Goal: Transaction & Acquisition: Book appointment/travel/reservation

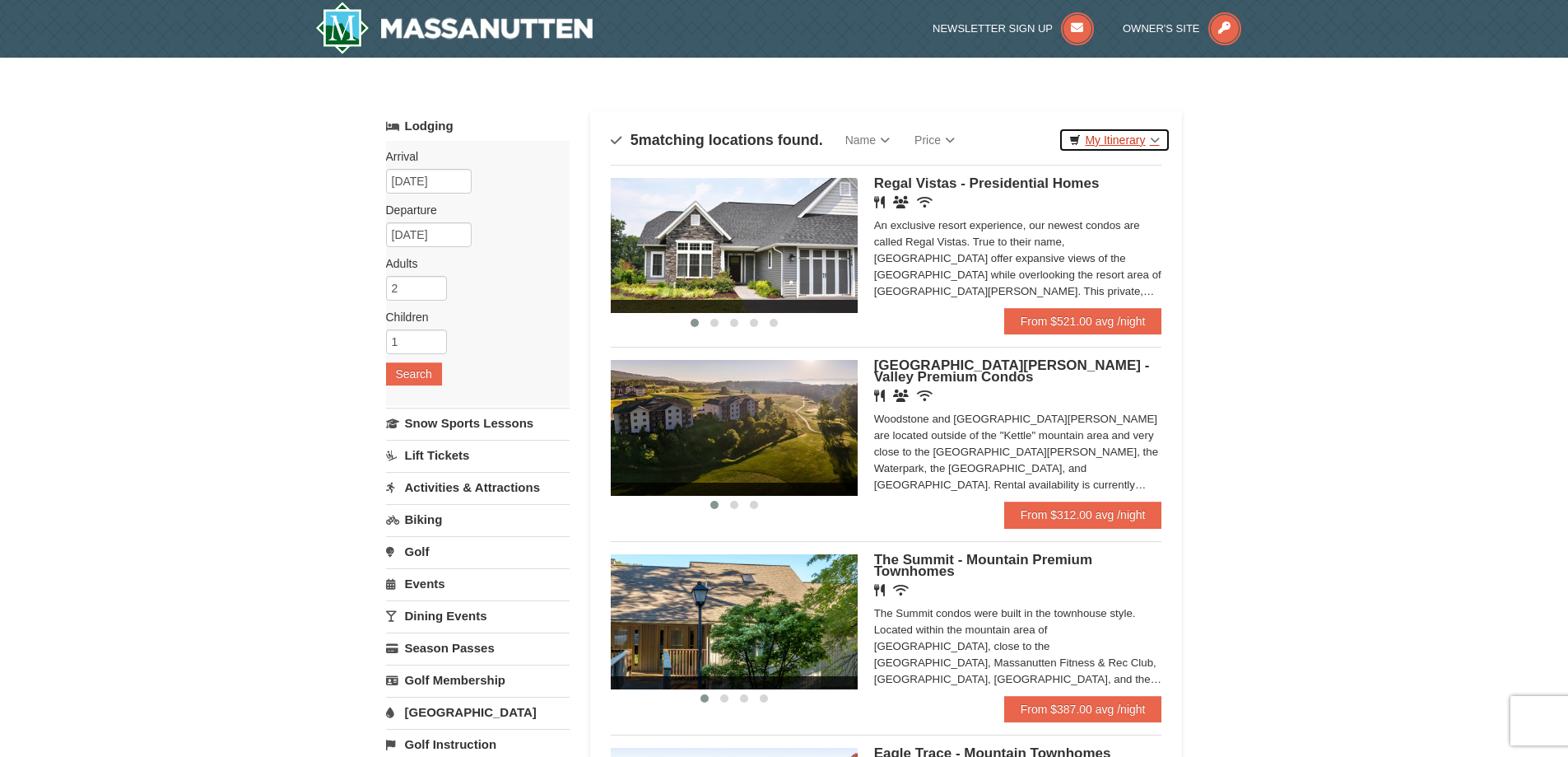
click at [1150, 140] on link "My Itinerary" at bounding box center [1114, 140] width 111 height 25
click at [944, 132] on link "Price" at bounding box center [934, 140] width 65 height 33
click at [953, 173] on link "Price (Low to High)" at bounding box center [969, 174] width 131 height 21
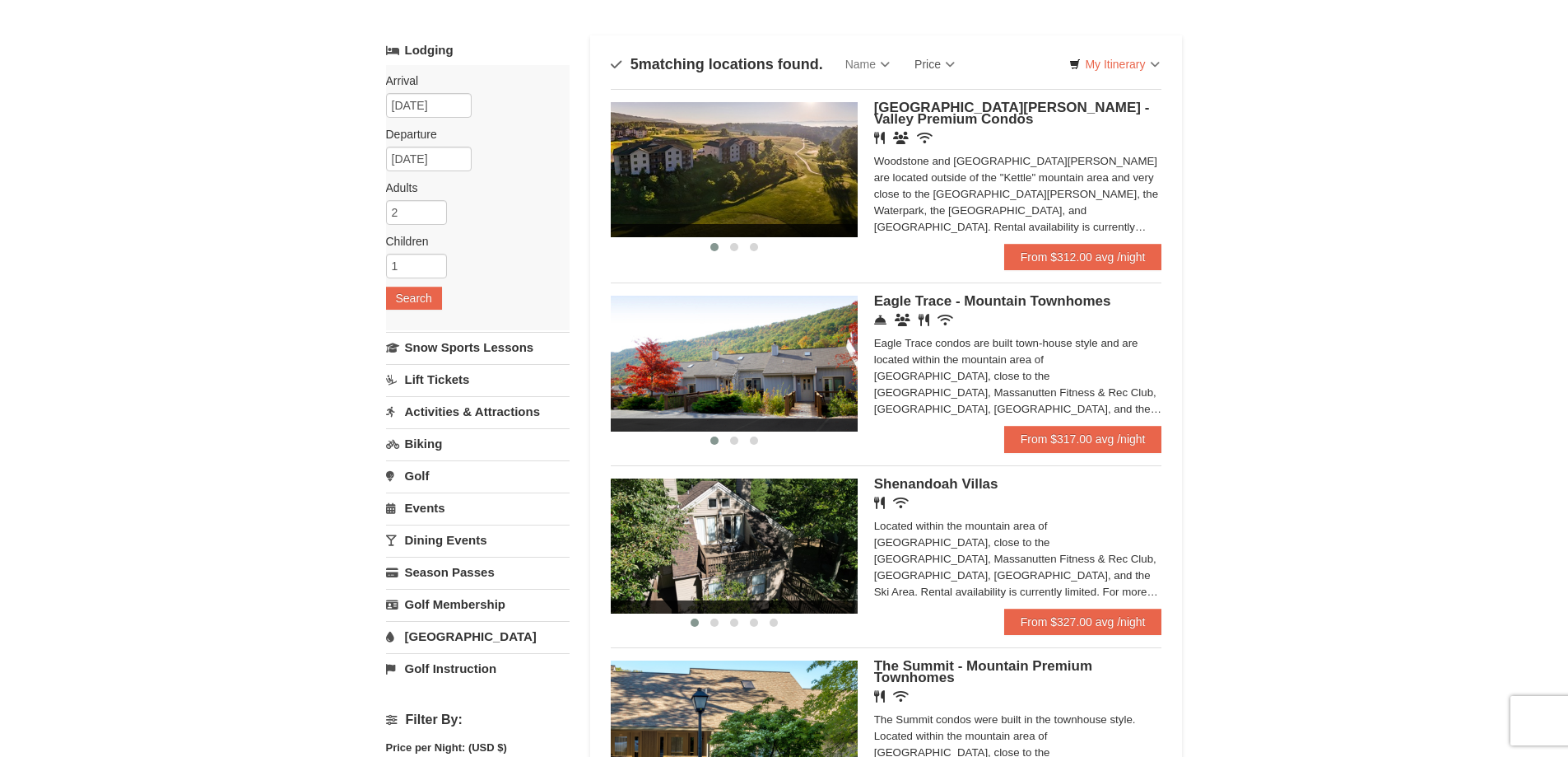
scroll to position [82, 0]
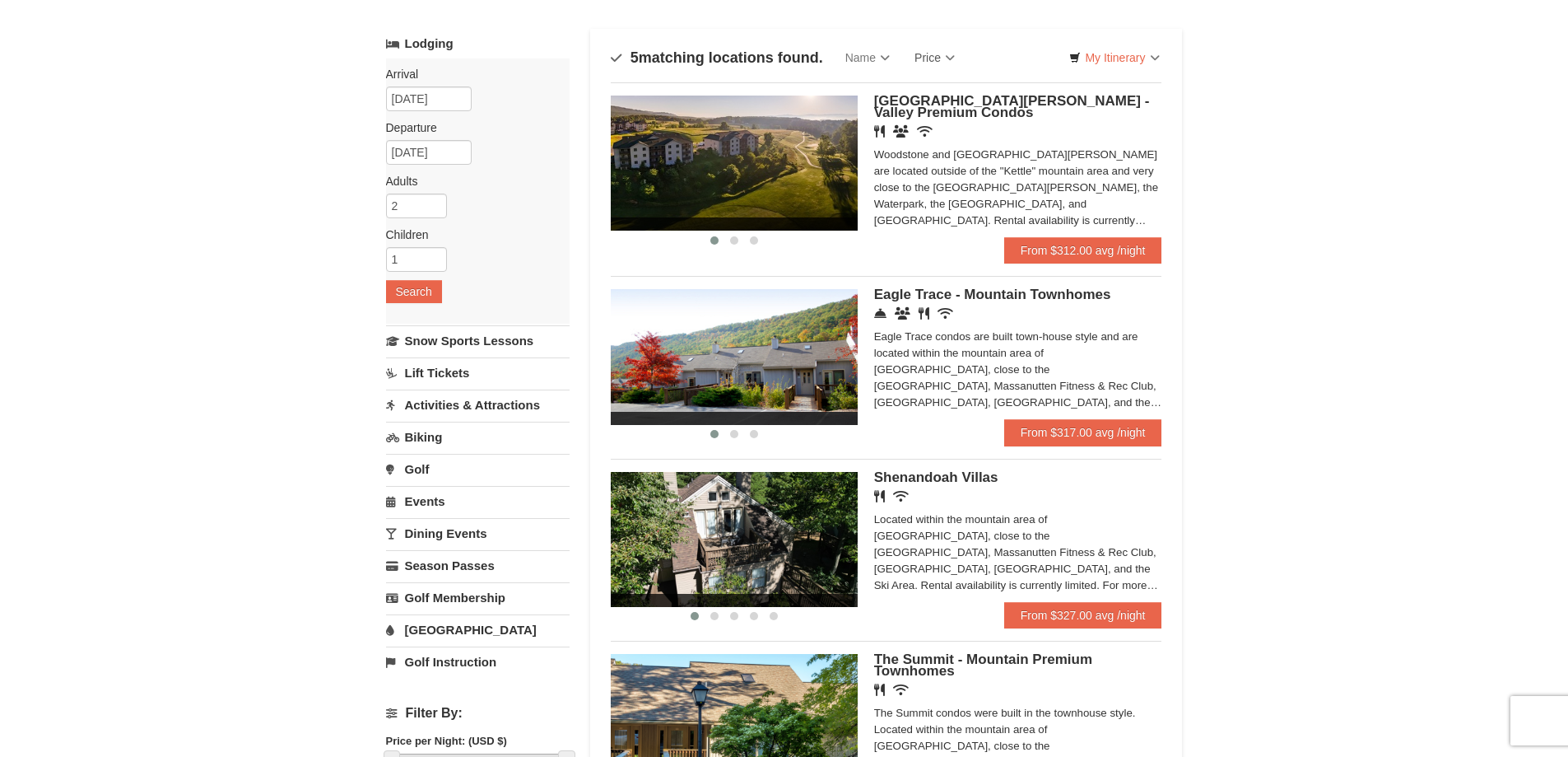
click at [427, 622] on link "[GEOGRAPHIC_DATA]" at bounding box center [478, 629] width 184 height 31
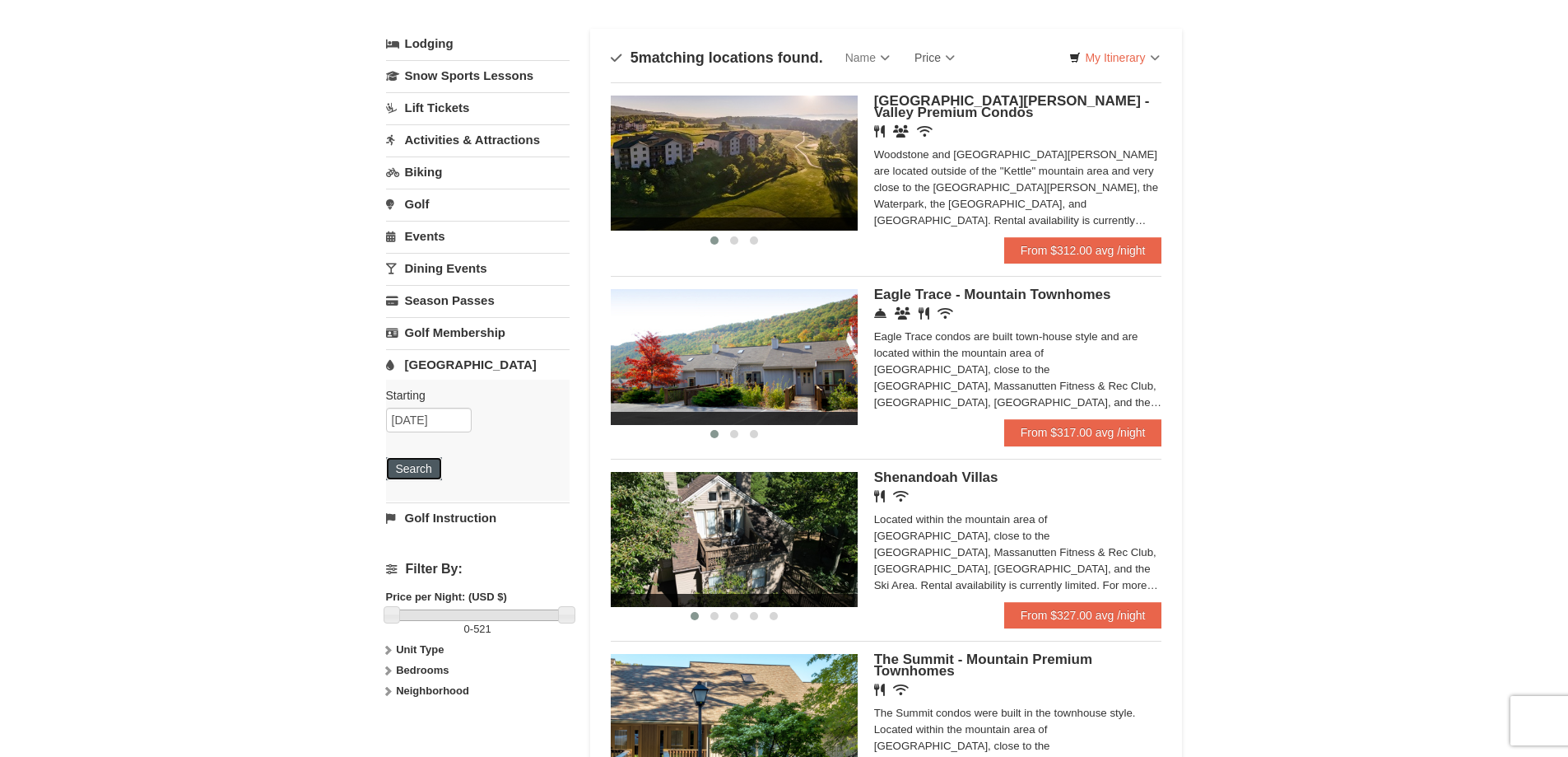
click at [431, 469] on button "Search" at bounding box center [414, 469] width 56 height 23
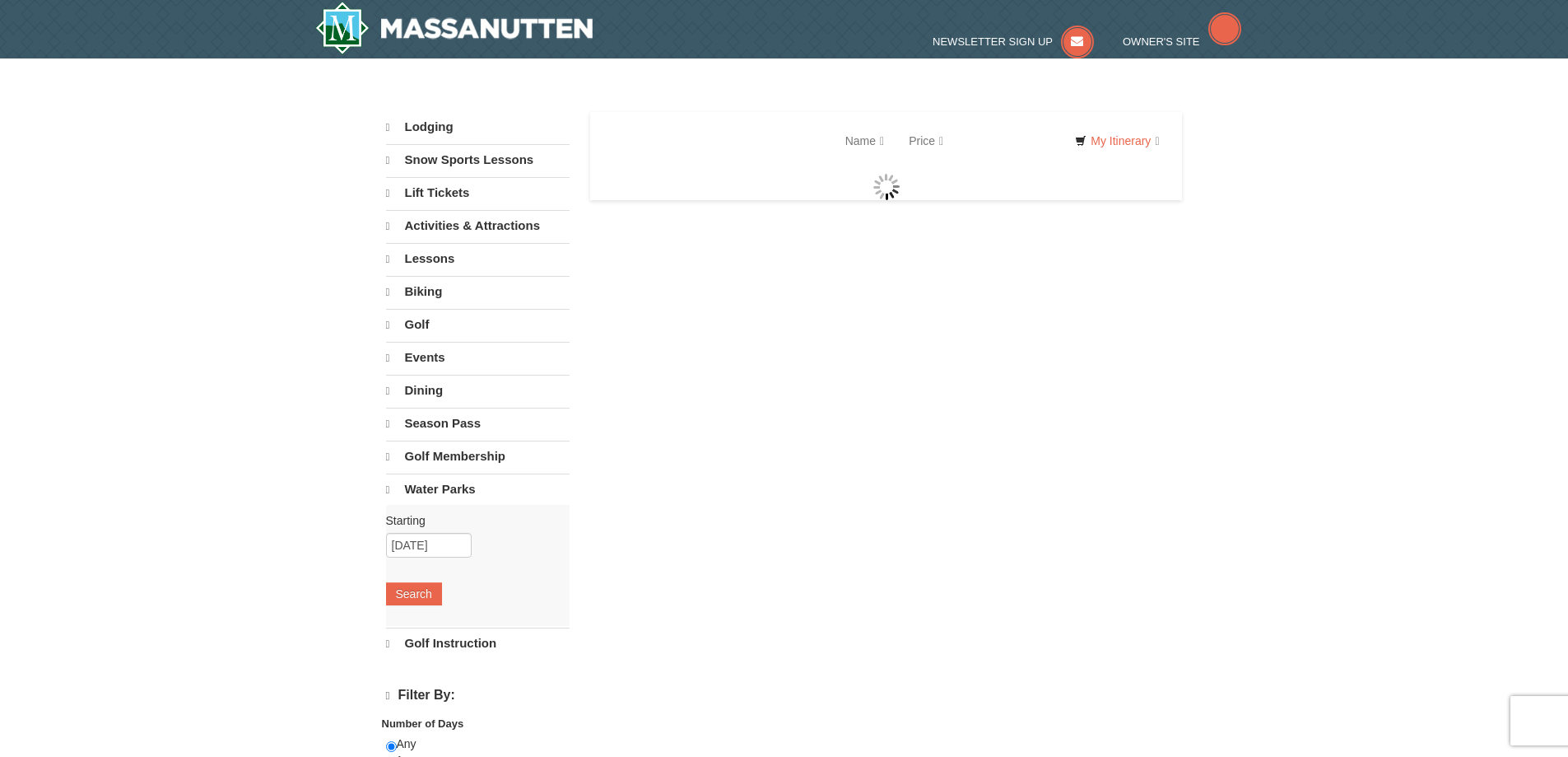
select select "9"
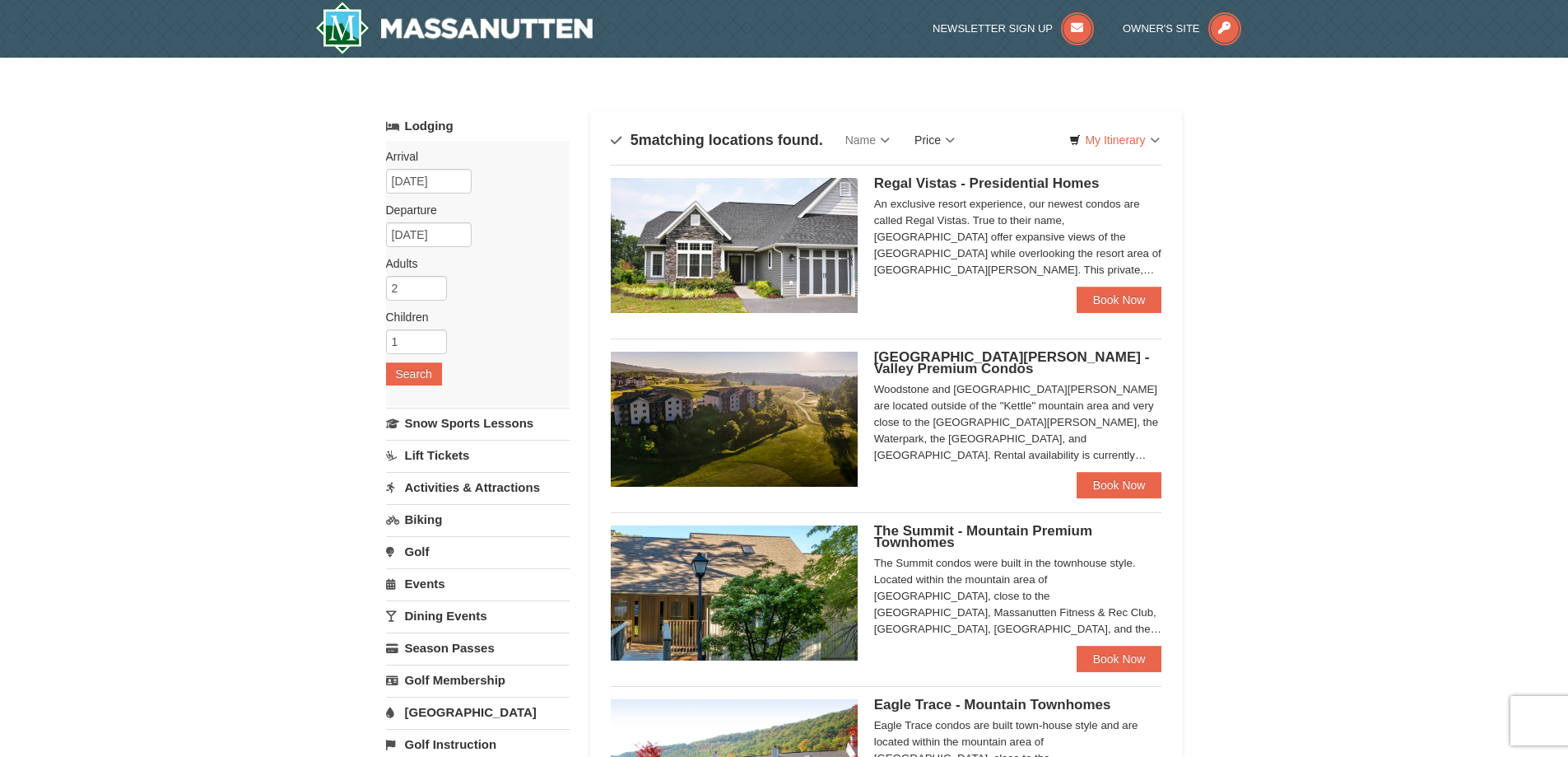
click at [923, 142] on link "Price" at bounding box center [934, 140] width 65 height 33
click at [940, 166] on link "Price (Low to High)" at bounding box center [969, 174] width 131 height 21
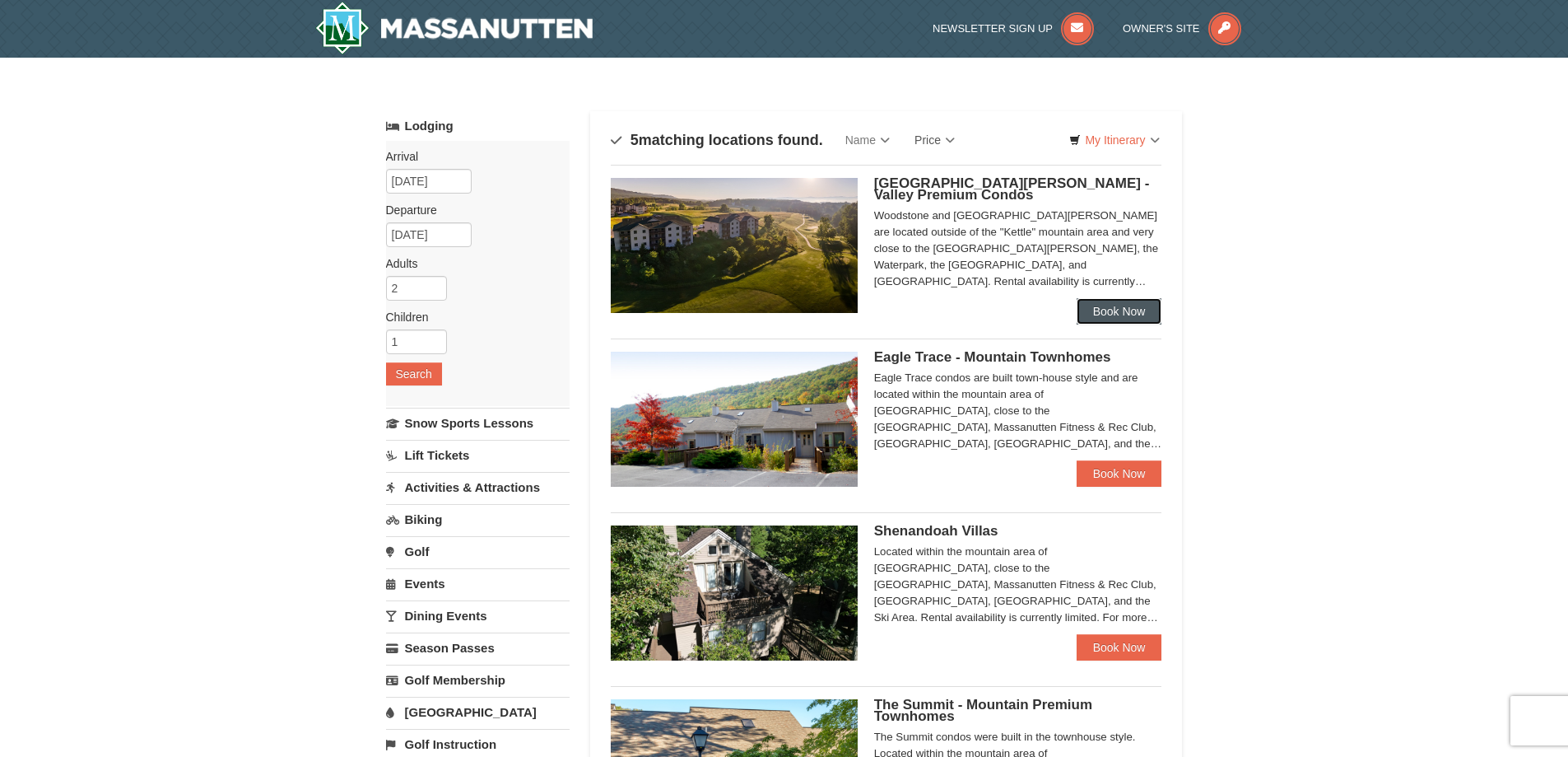
click at [1095, 301] on link "Book Now" at bounding box center [1119, 310] width 86 height 26
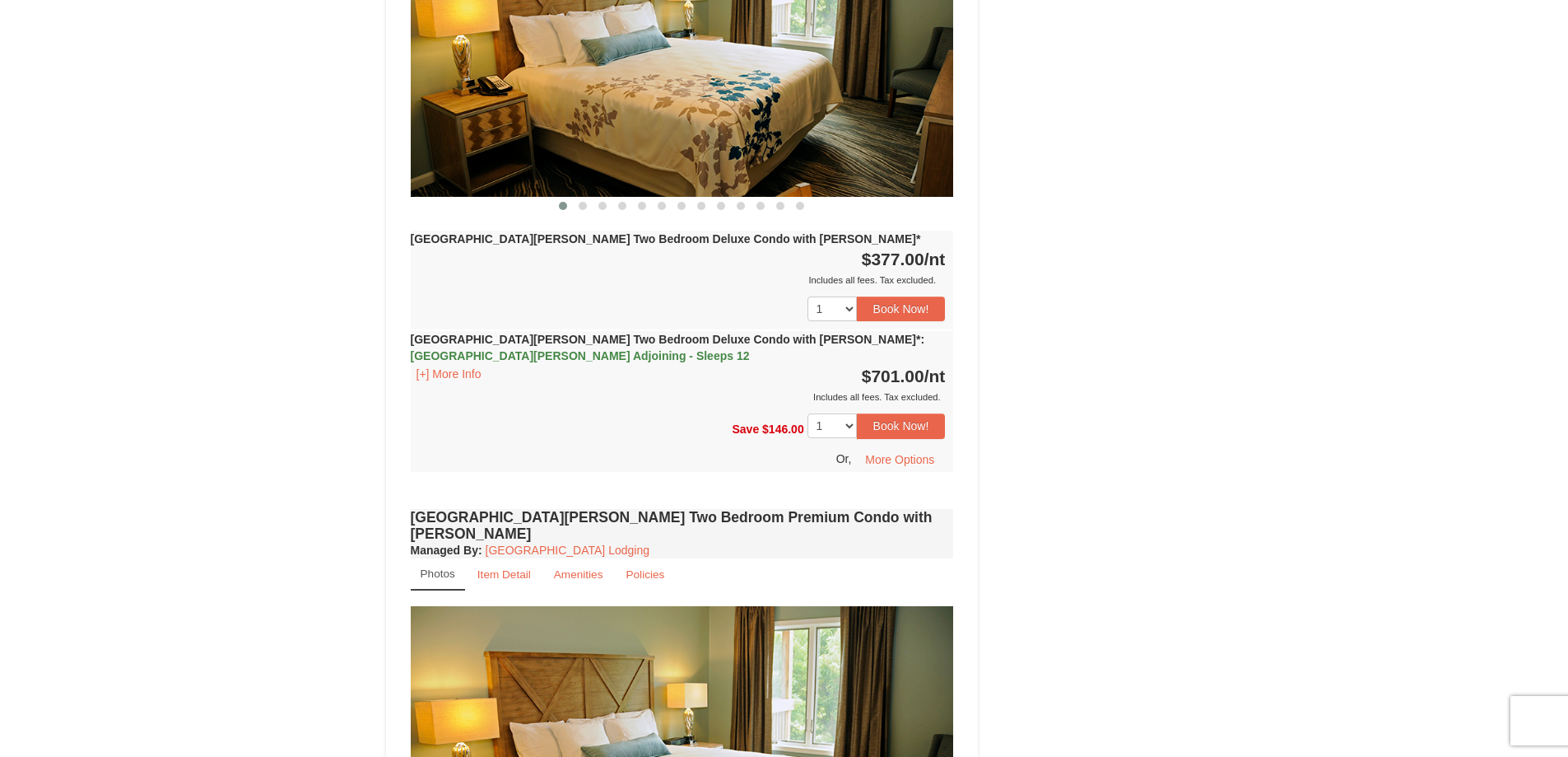
scroll to position [1235, 0]
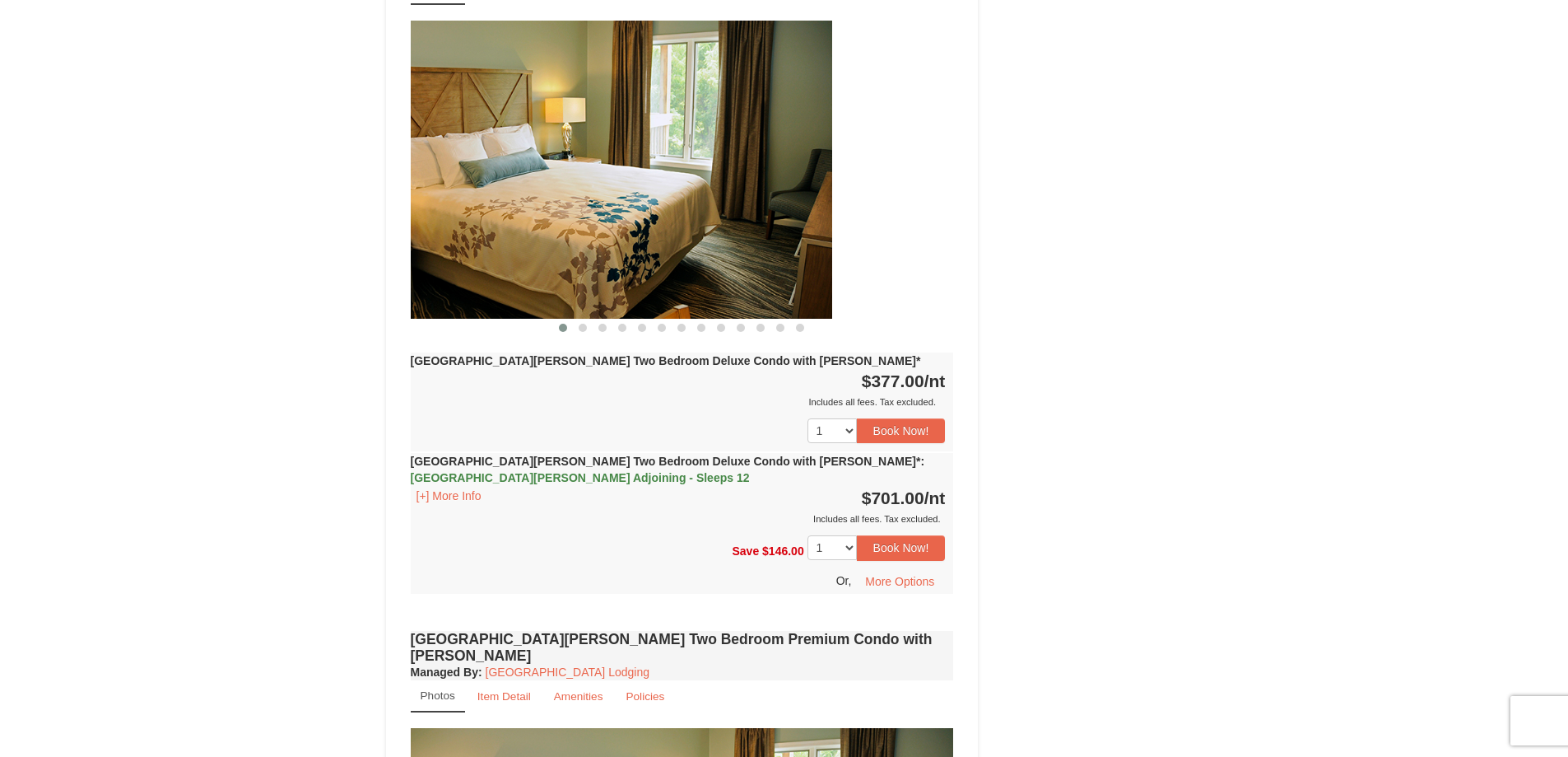
drag, startPoint x: 851, startPoint y: 211, endPoint x: 374, endPoint y: 248, distance: 478.4
click at [430, 252] on img at bounding box center [561, 168] width 543 height 297
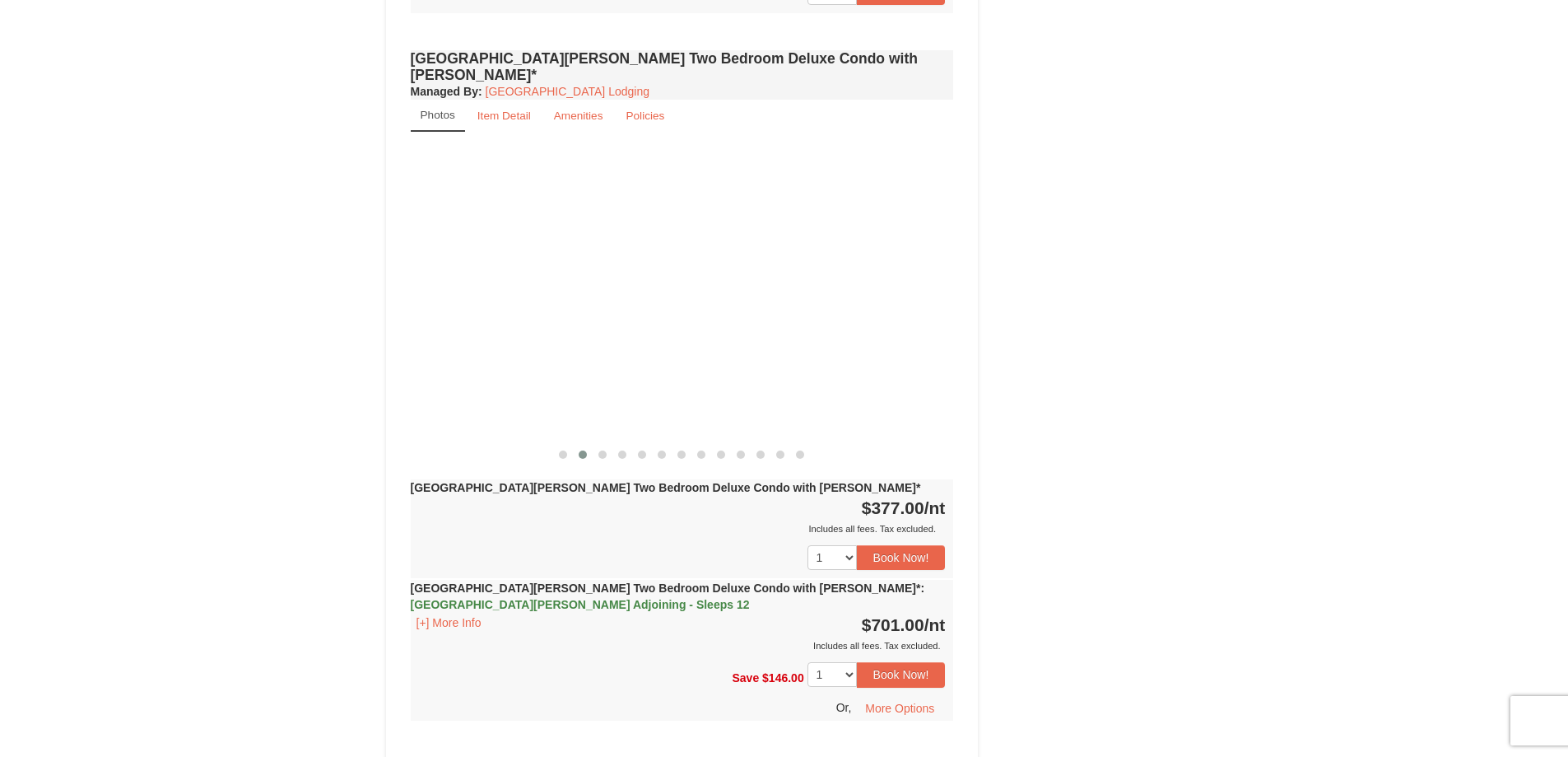
scroll to position [1070, 0]
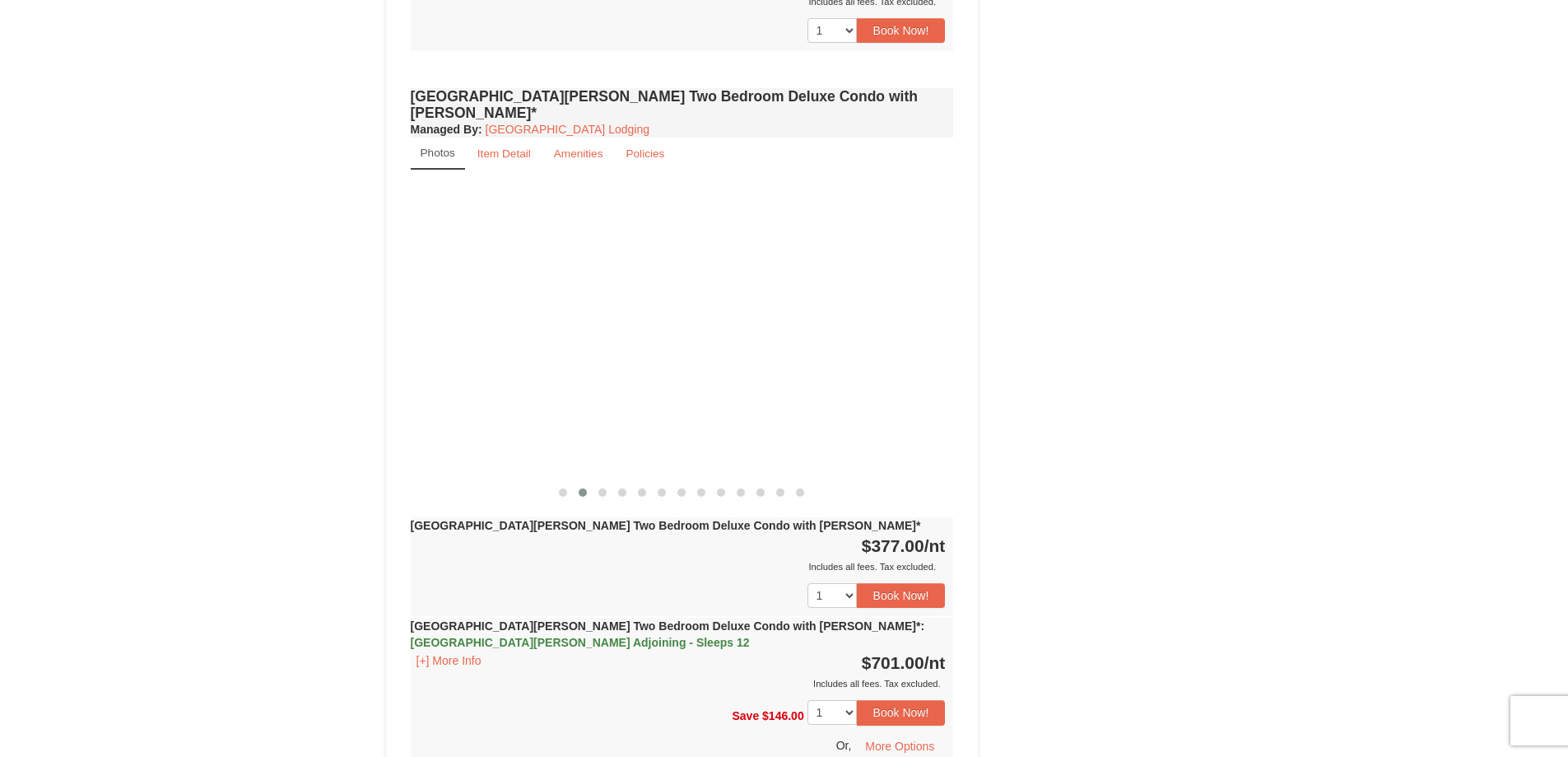
drag, startPoint x: 917, startPoint y: 323, endPoint x: 767, endPoint y: 317, distance: 150.1
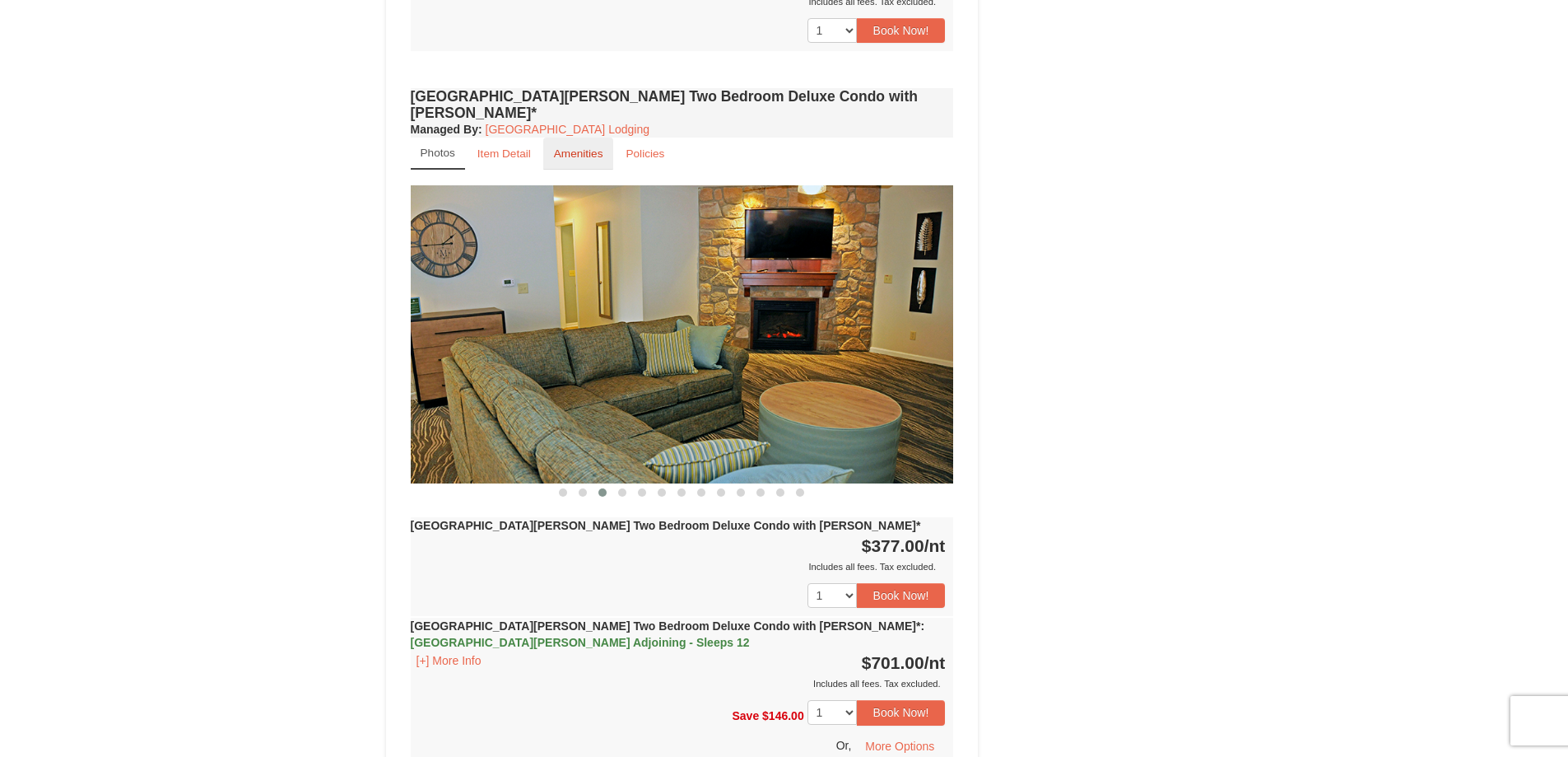
click at [582, 147] on small "Amenities" at bounding box center [578, 153] width 49 height 13
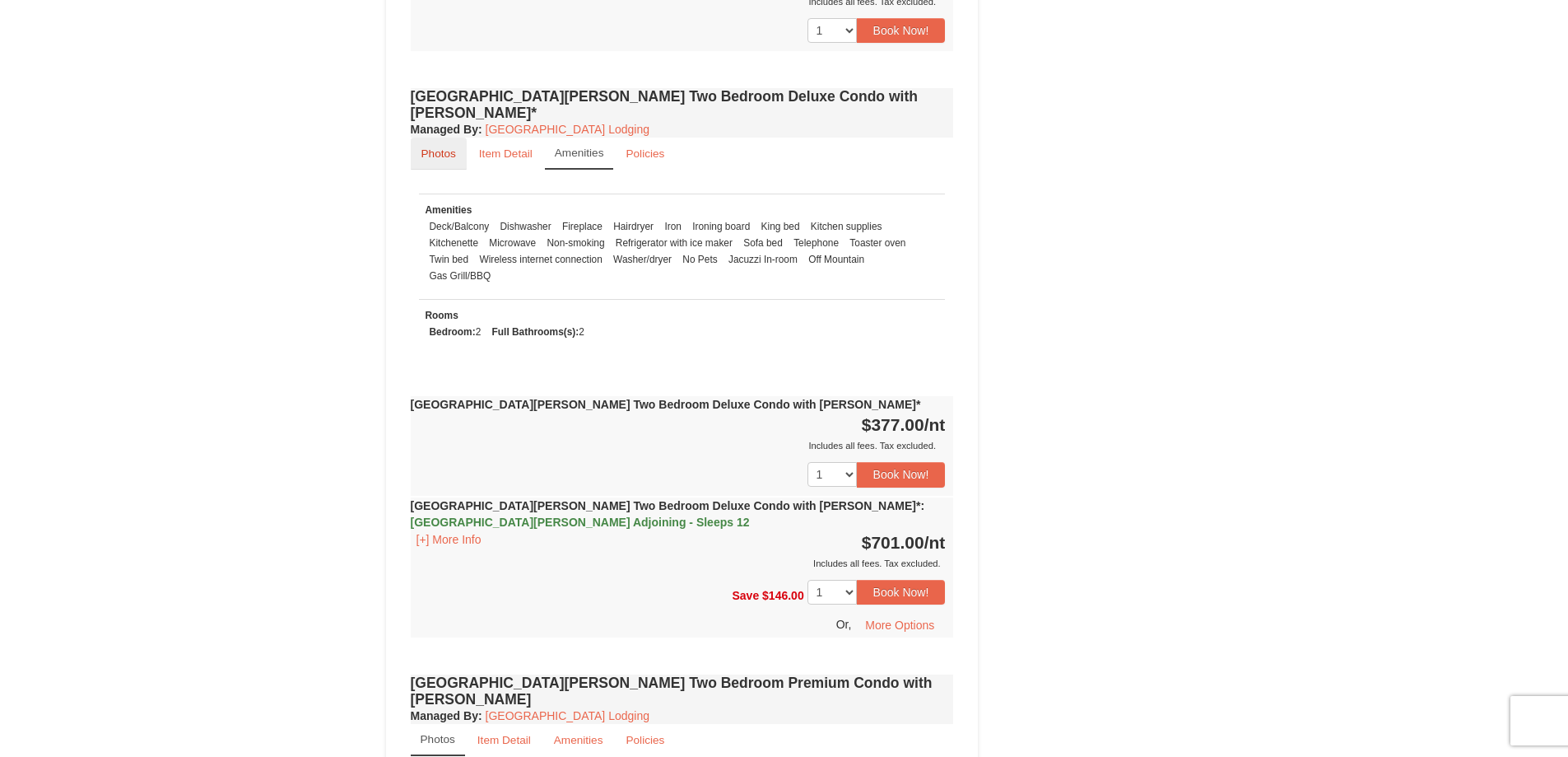
click at [439, 137] on link "Photos" at bounding box center [439, 153] width 56 height 32
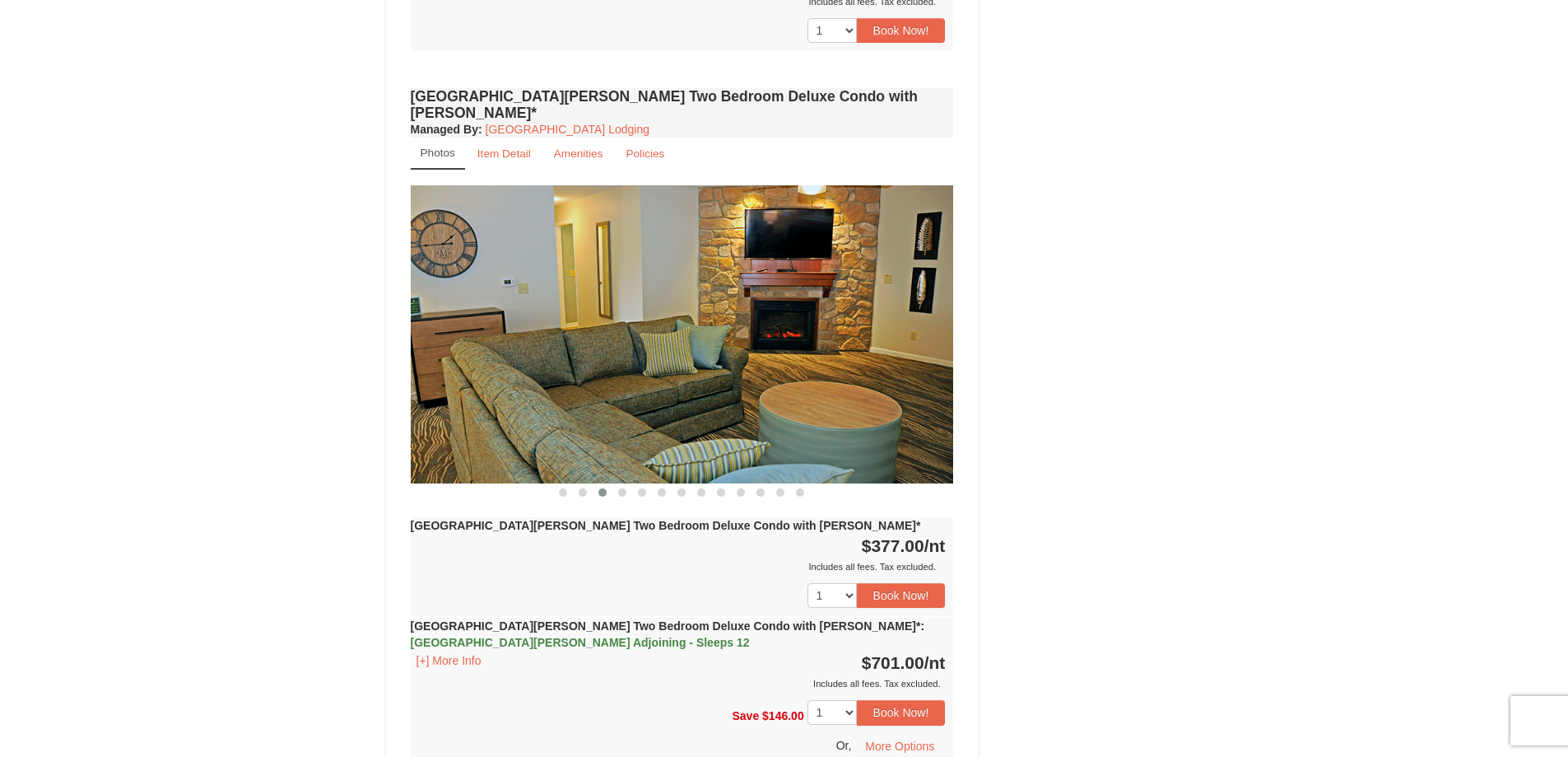
drag, startPoint x: 925, startPoint y: 291, endPoint x: 868, endPoint y: 291, distance: 57.0
click at [868, 291] on img at bounding box center [682, 334] width 543 height 297
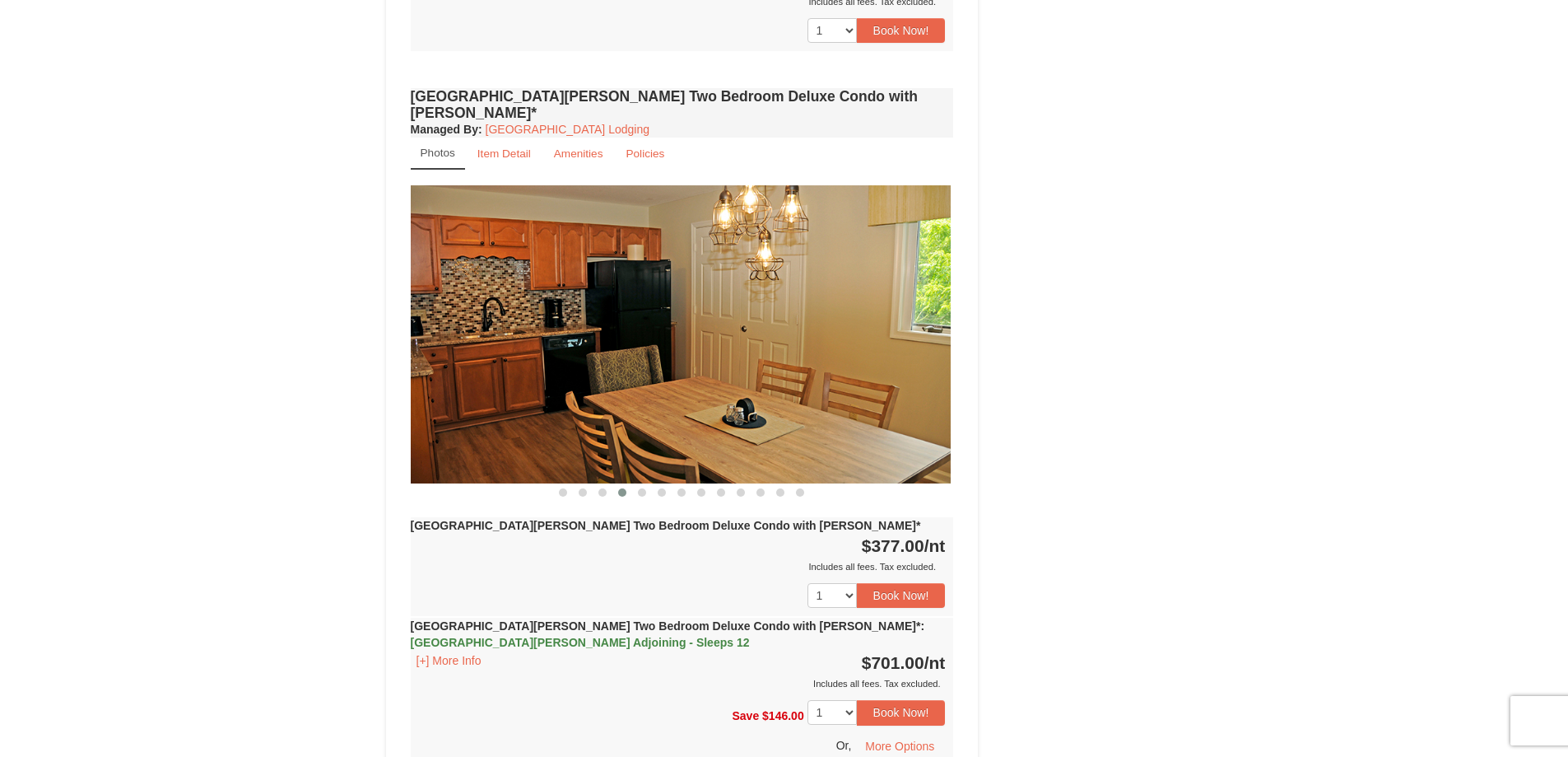
drag, startPoint x: 876, startPoint y: 298, endPoint x: 757, endPoint y: 301, distance: 119.0
click at [771, 300] on img at bounding box center [680, 334] width 543 height 297
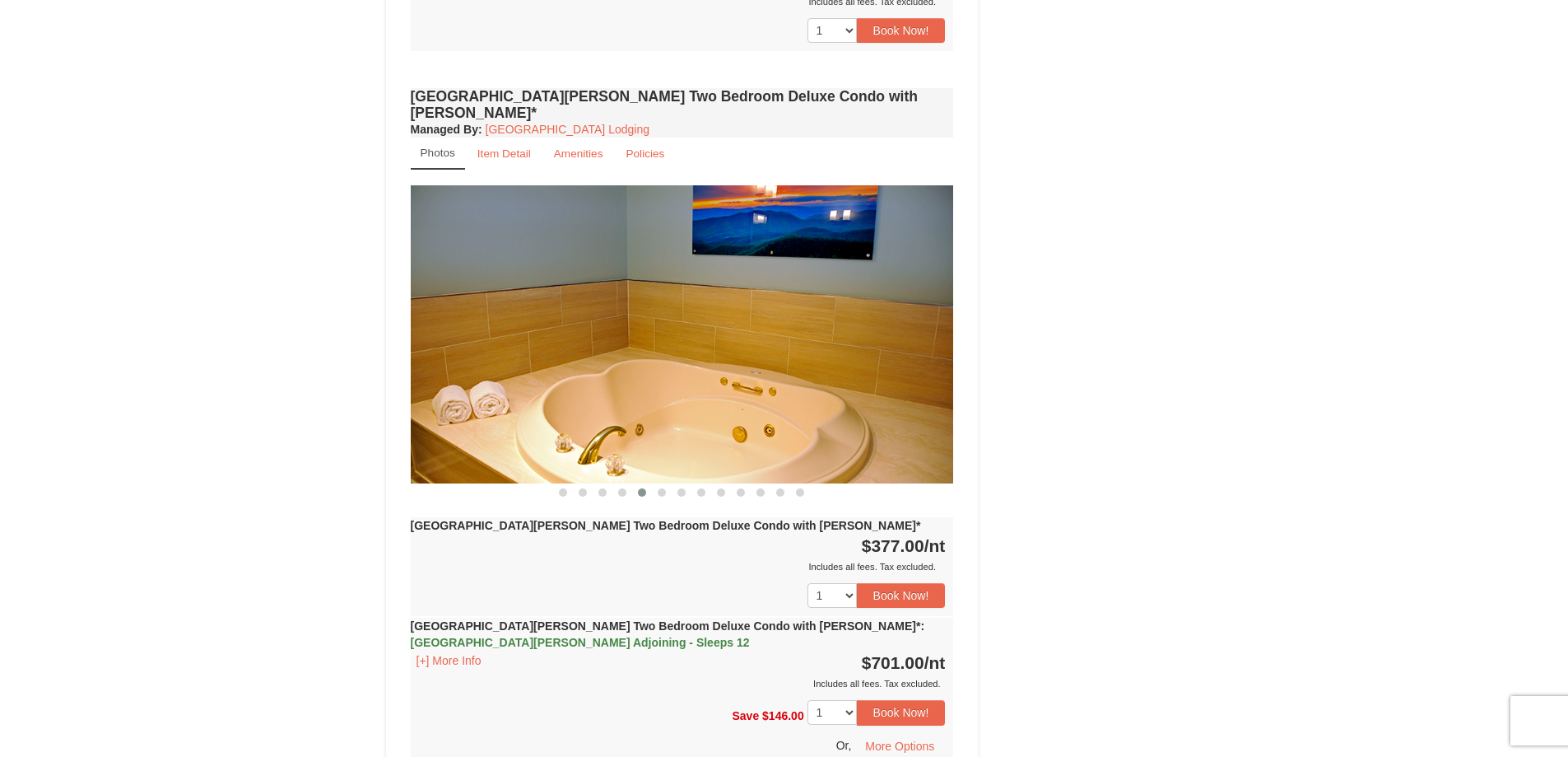
drag, startPoint x: 831, startPoint y: 302, endPoint x: 752, endPoint y: 299, distance: 79.1
click at [753, 299] on img at bounding box center [682, 334] width 543 height 297
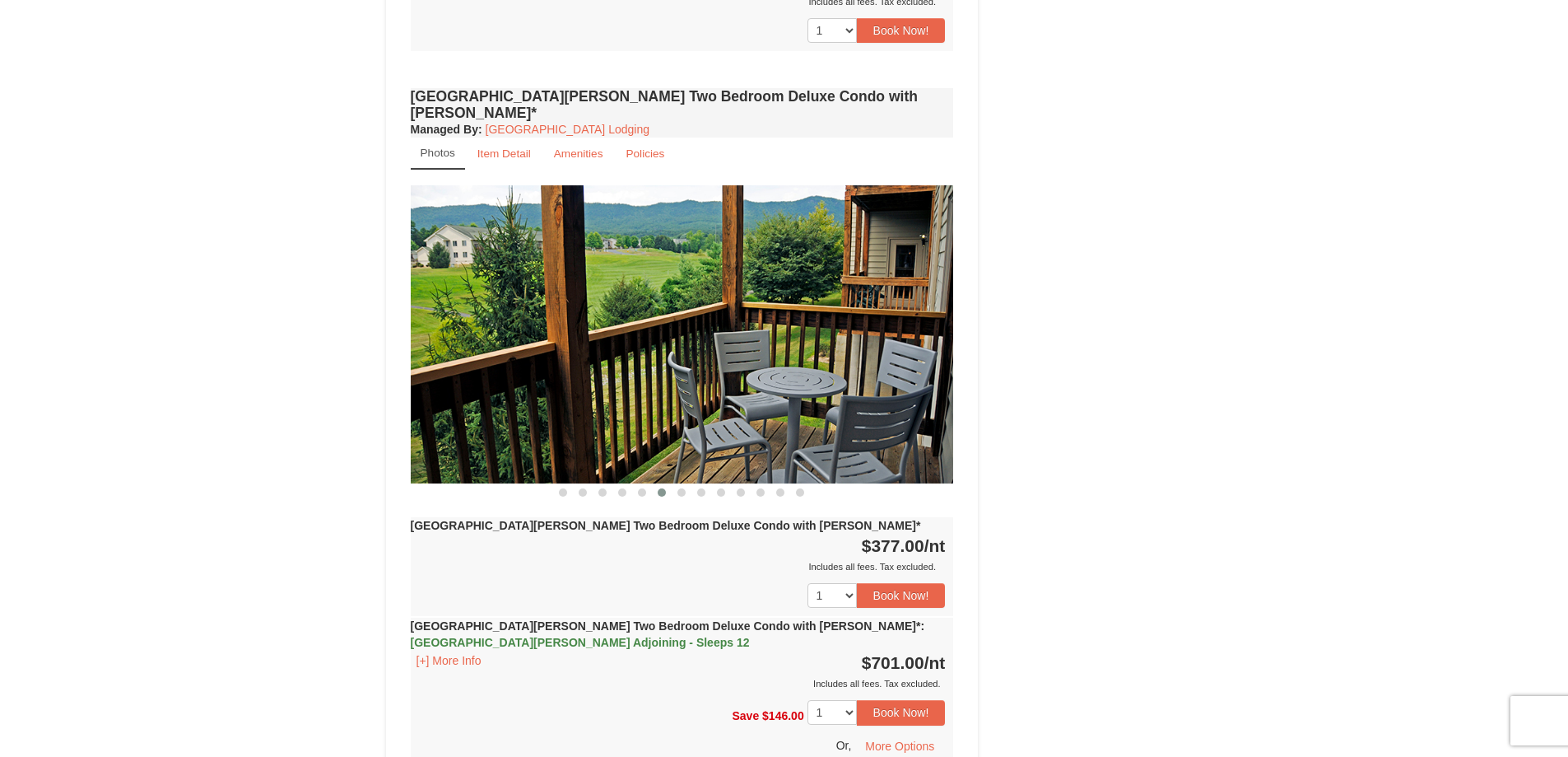
drag, startPoint x: 830, startPoint y: 301, endPoint x: 718, endPoint y: 297, distance: 112.1
click at [740, 297] on img at bounding box center [682, 334] width 543 height 297
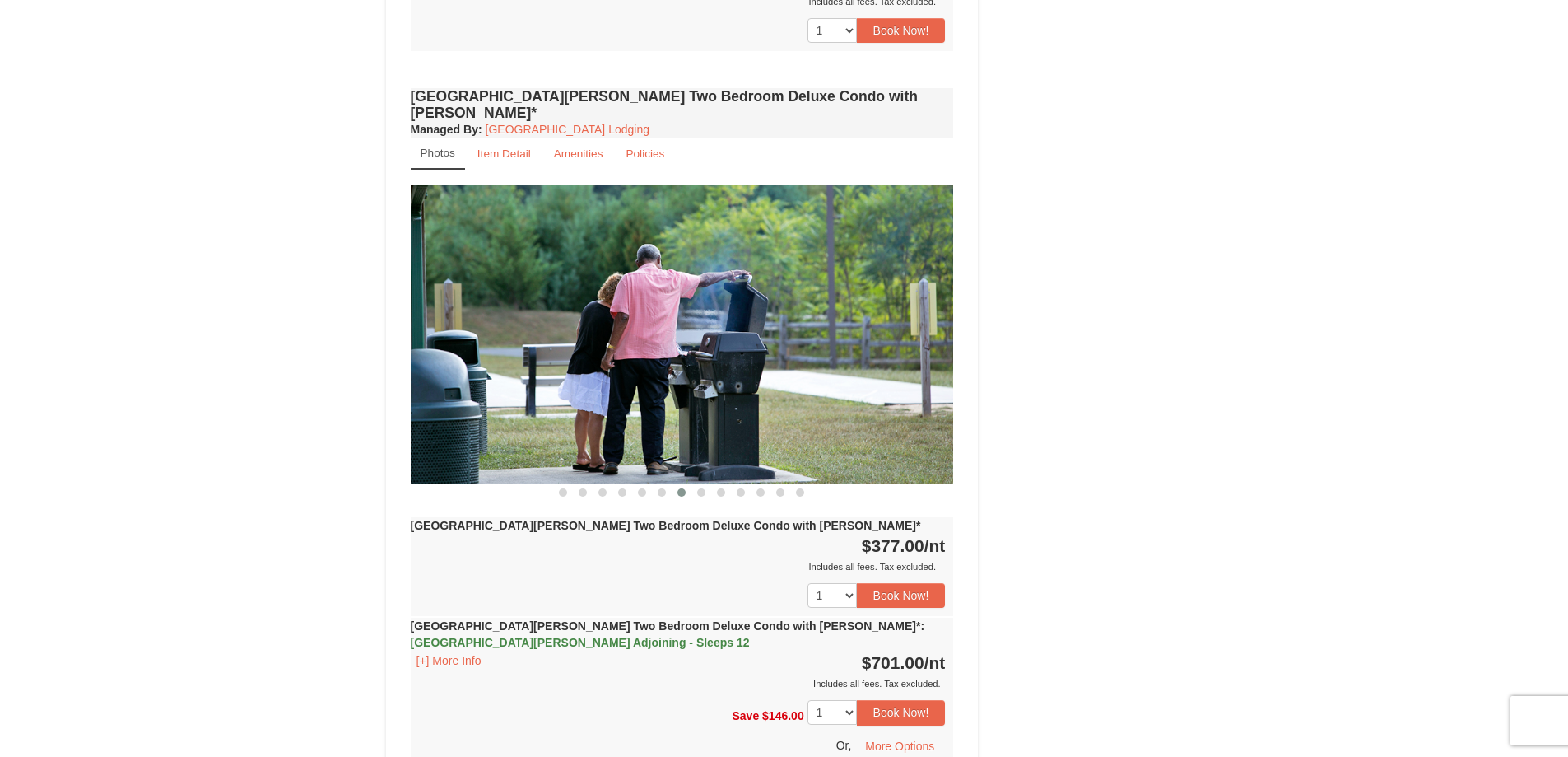
drag, startPoint x: 832, startPoint y: 295, endPoint x: 748, endPoint y: 295, distance: 84.0
click at [752, 295] on img at bounding box center [682, 334] width 543 height 297
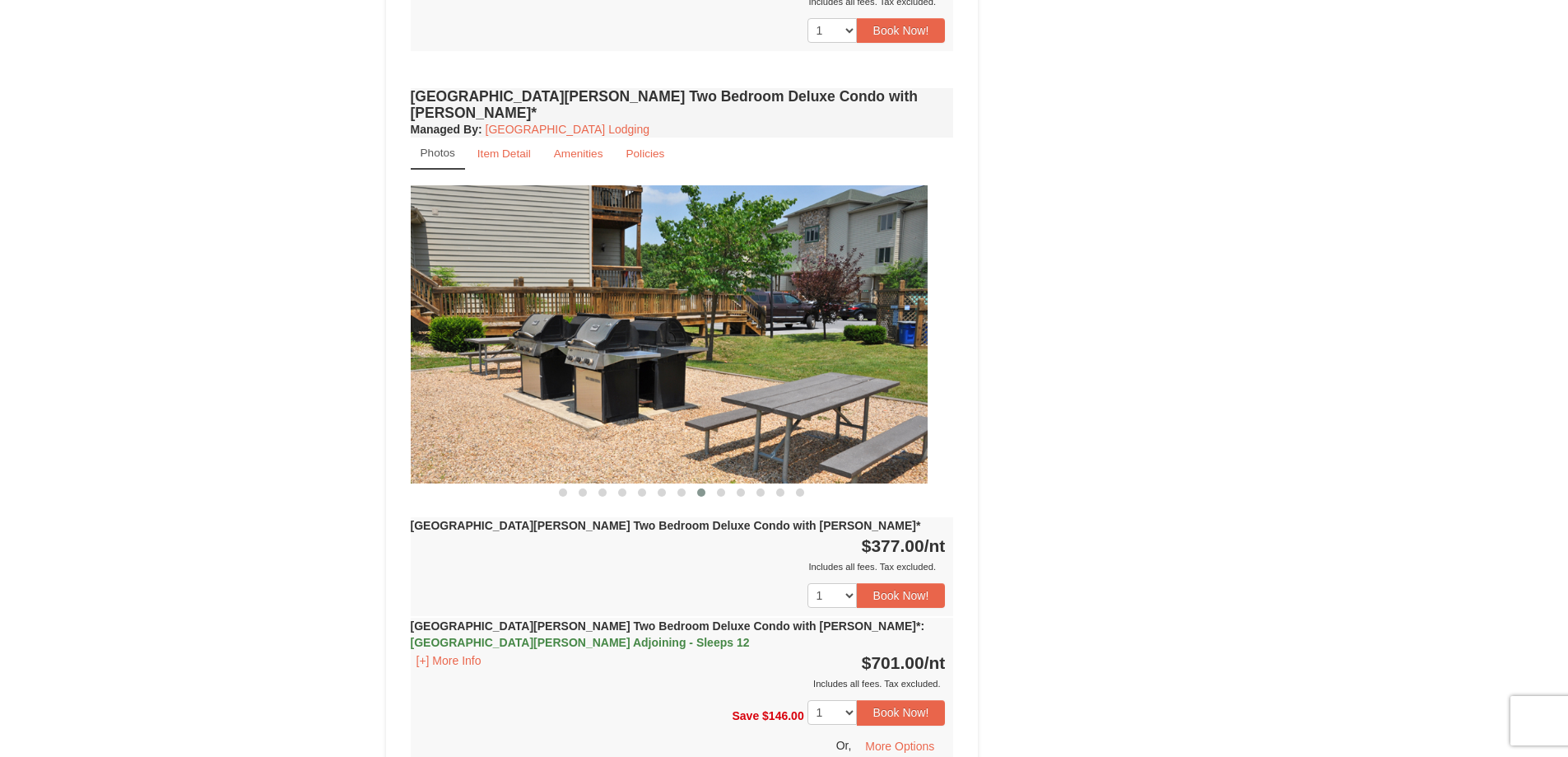
drag, startPoint x: 838, startPoint y: 297, endPoint x: 761, endPoint y: 299, distance: 77.0
click at [770, 299] on img at bounding box center [656, 334] width 543 height 297
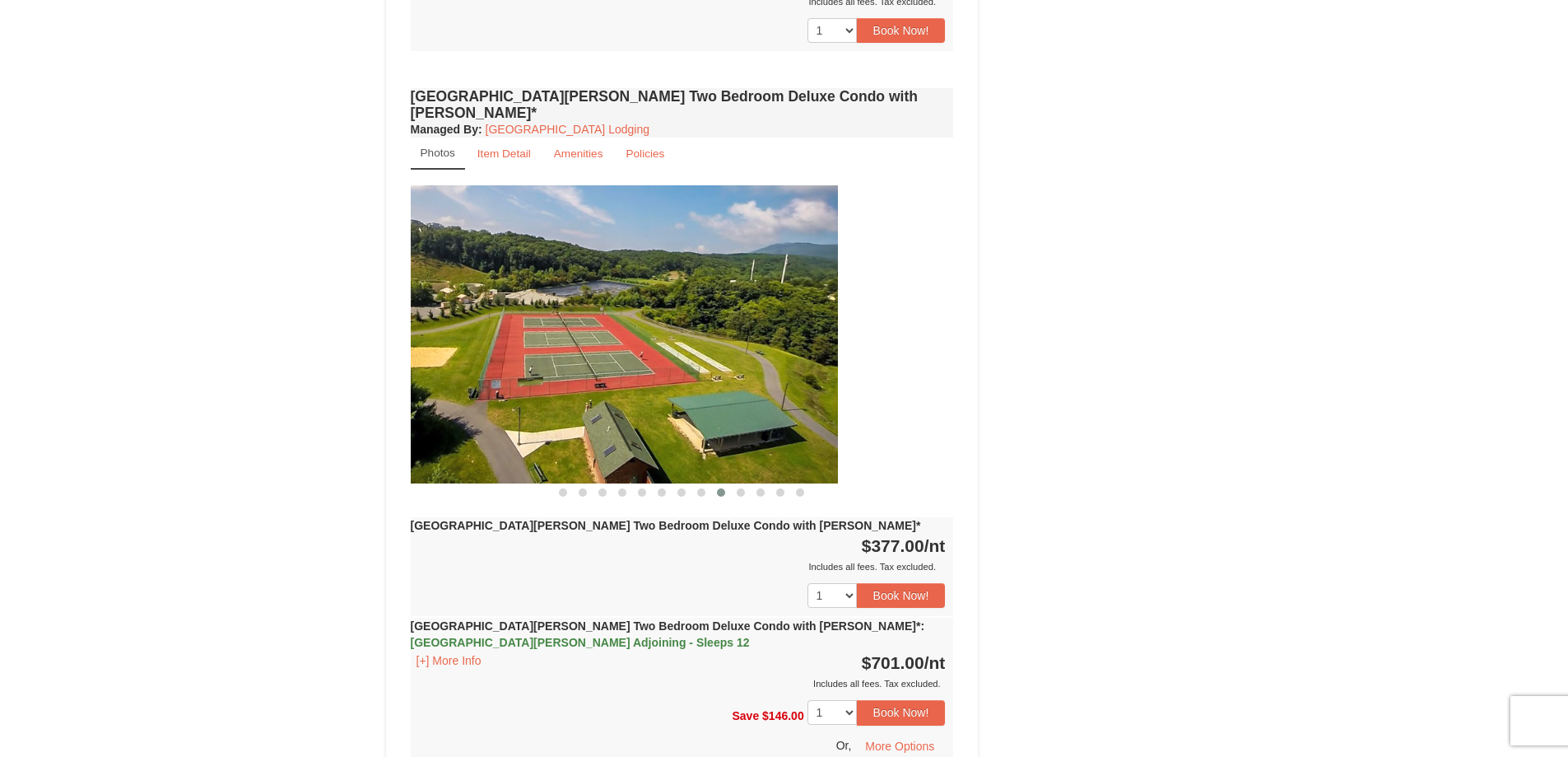
click at [703, 307] on img at bounding box center [566, 334] width 543 height 297
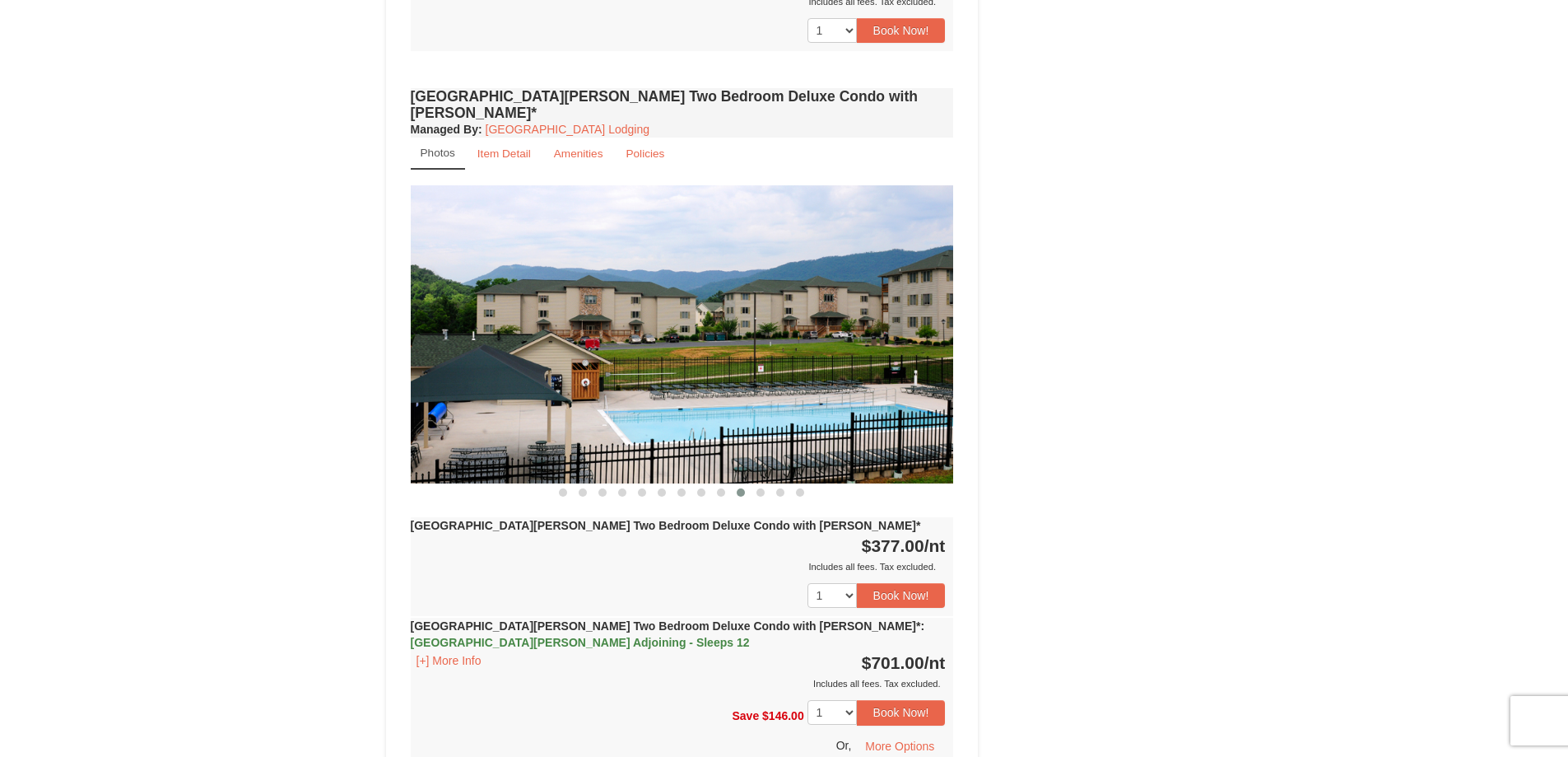
drag, startPoint x: 921, startPoint y: 306, endPoint x: 862, endPoint y: 306, distance: 59.0
click at [862, 306] on img at bounding box center [682, 334] width 543 height 297
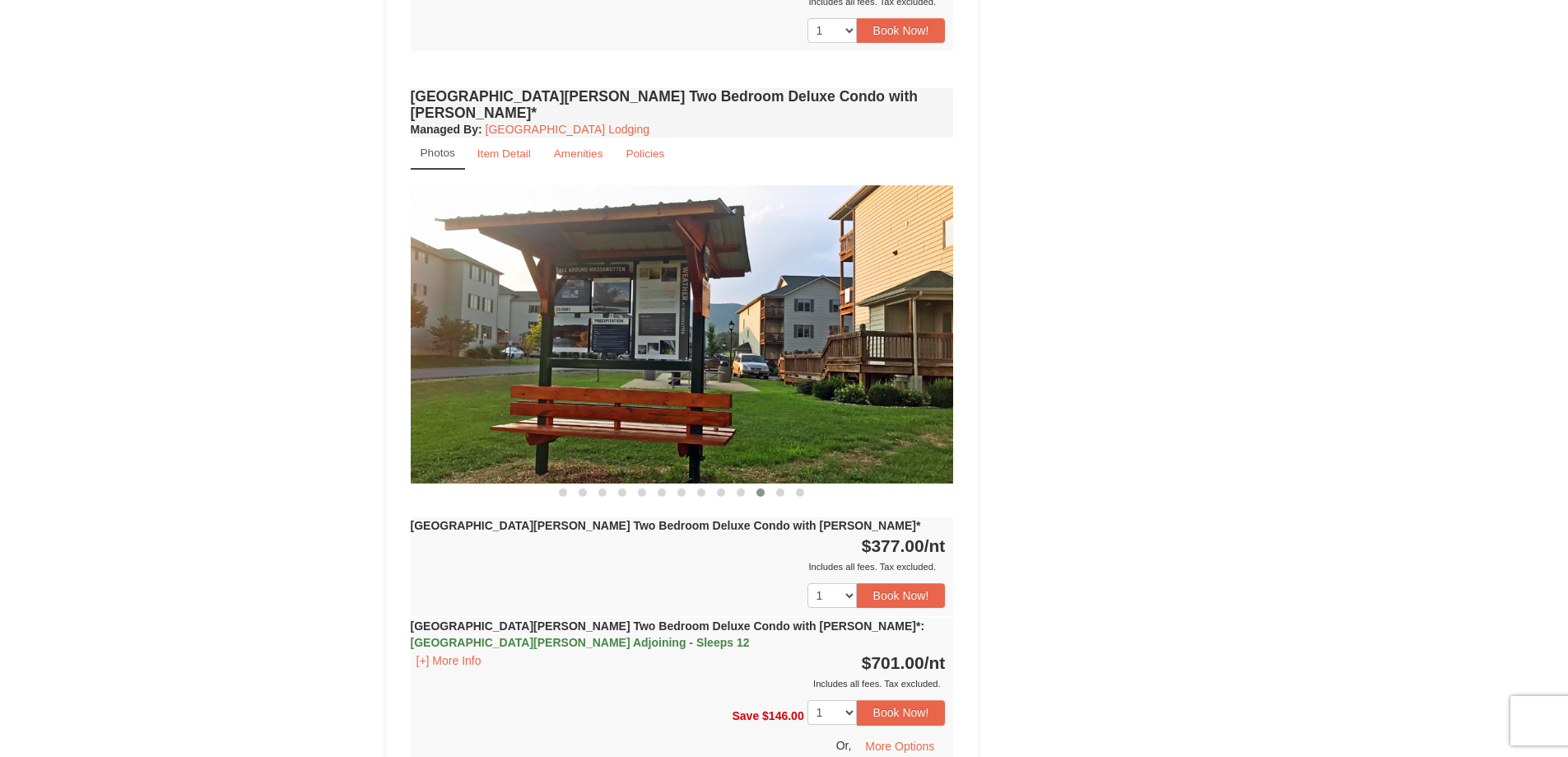
drag, startPoint x: 940, startPoint y: 277, endPoint x: 902, endPoint y: 277, distance: 38.0
click at [904, 277] on img at bounding box center [682, 334] width 543 height 297
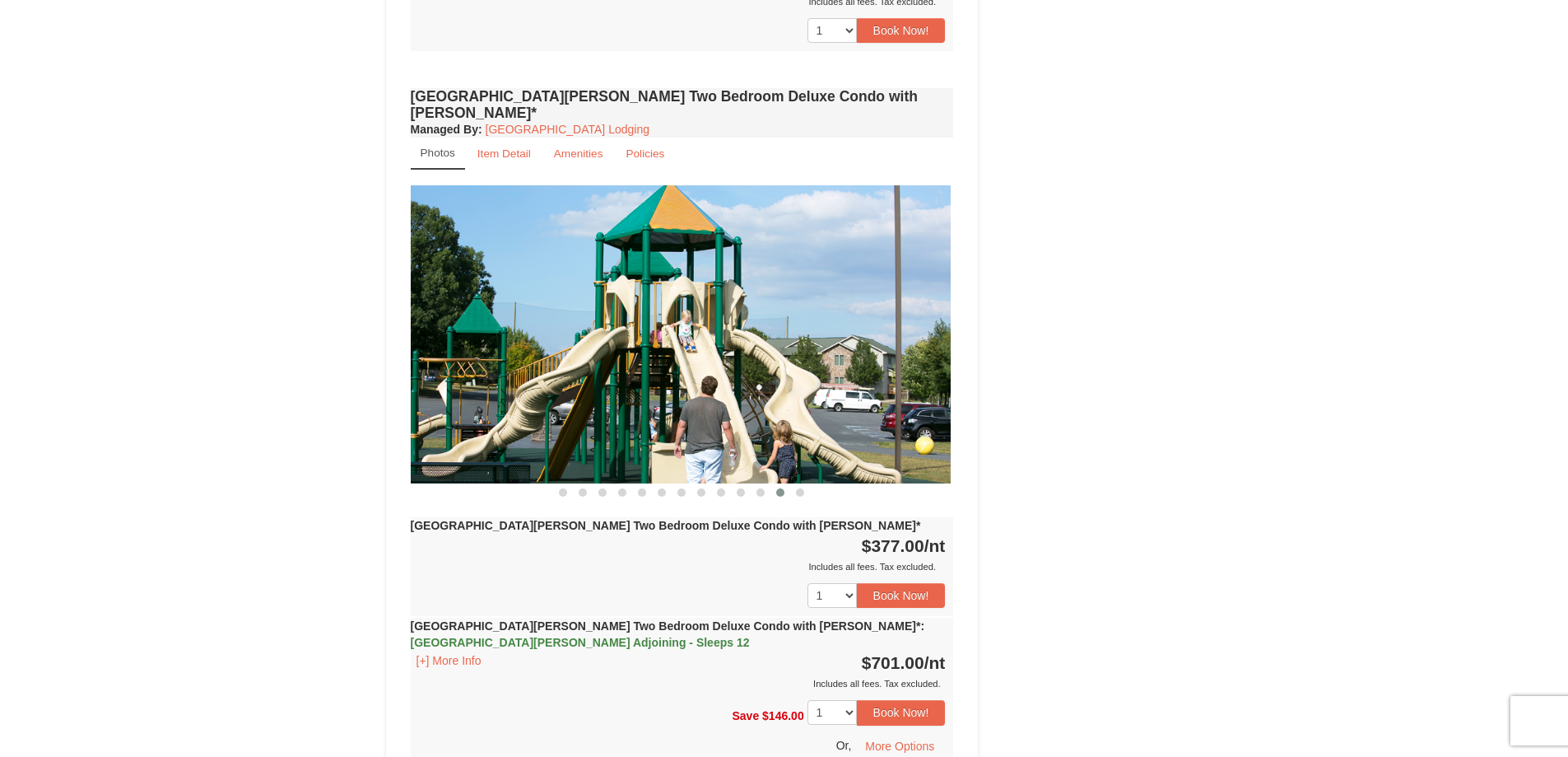
drag, startPoint x: 936, startPoint y: 277, endPoint x: 918, endPoint y: 277, distance: 18.0
click at [918, 277] on img at bounding box center [680, 334] width 543 height 297
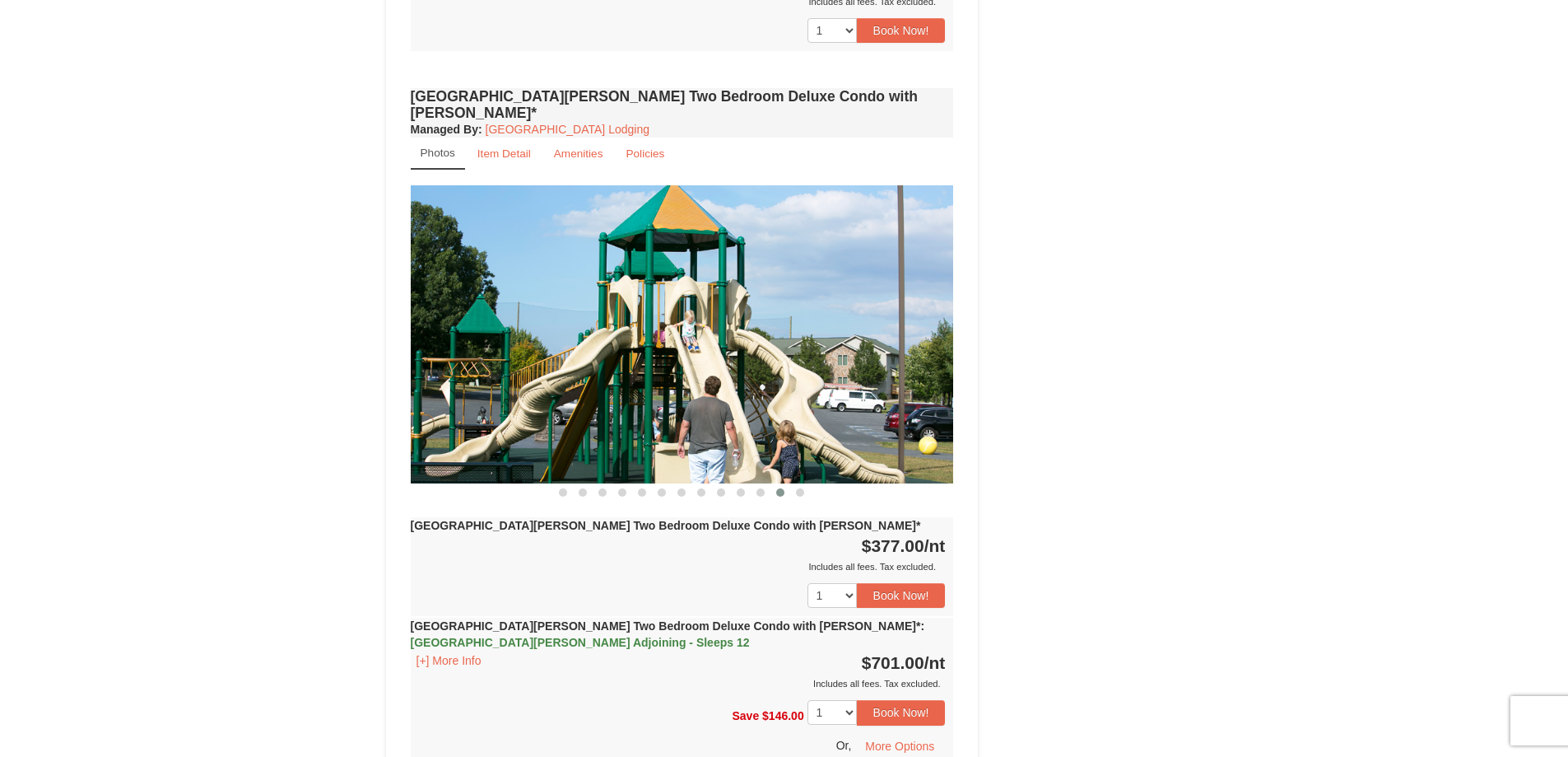
drag, startPoint x: 940, startPoint y: 277, endPoint x: 685, endPoint y: 280, distance: 255.0
click at [737, 282] on img at bounding box center [682, 334] width 543 height 297
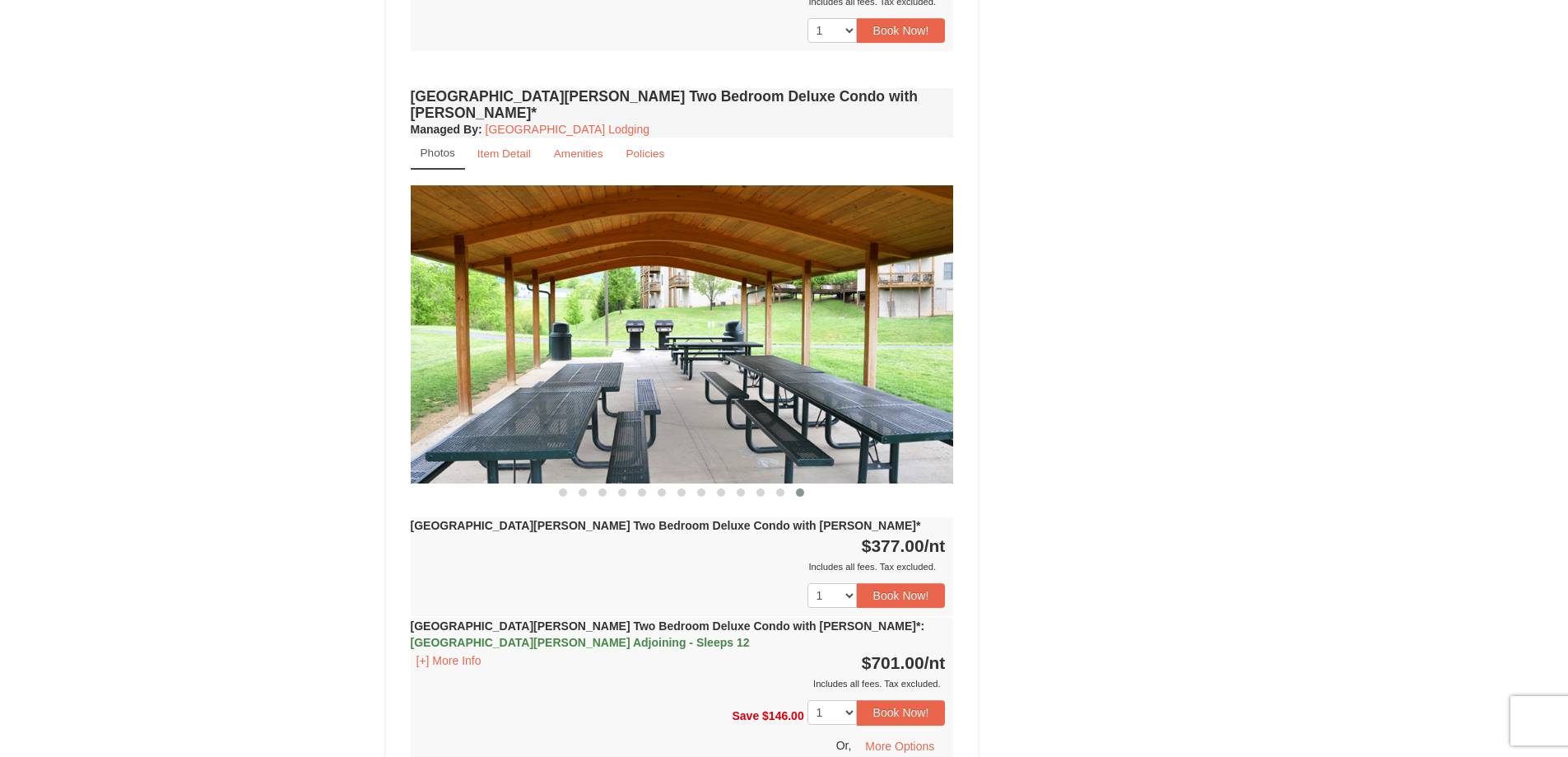
drag, startPoint x: 857, startPoint y: 280, endPoint x: 779, endPoint y: 284, distance: 78.1
click at [810, 283] on img at bounding box center [682, 334] width 543 height 297
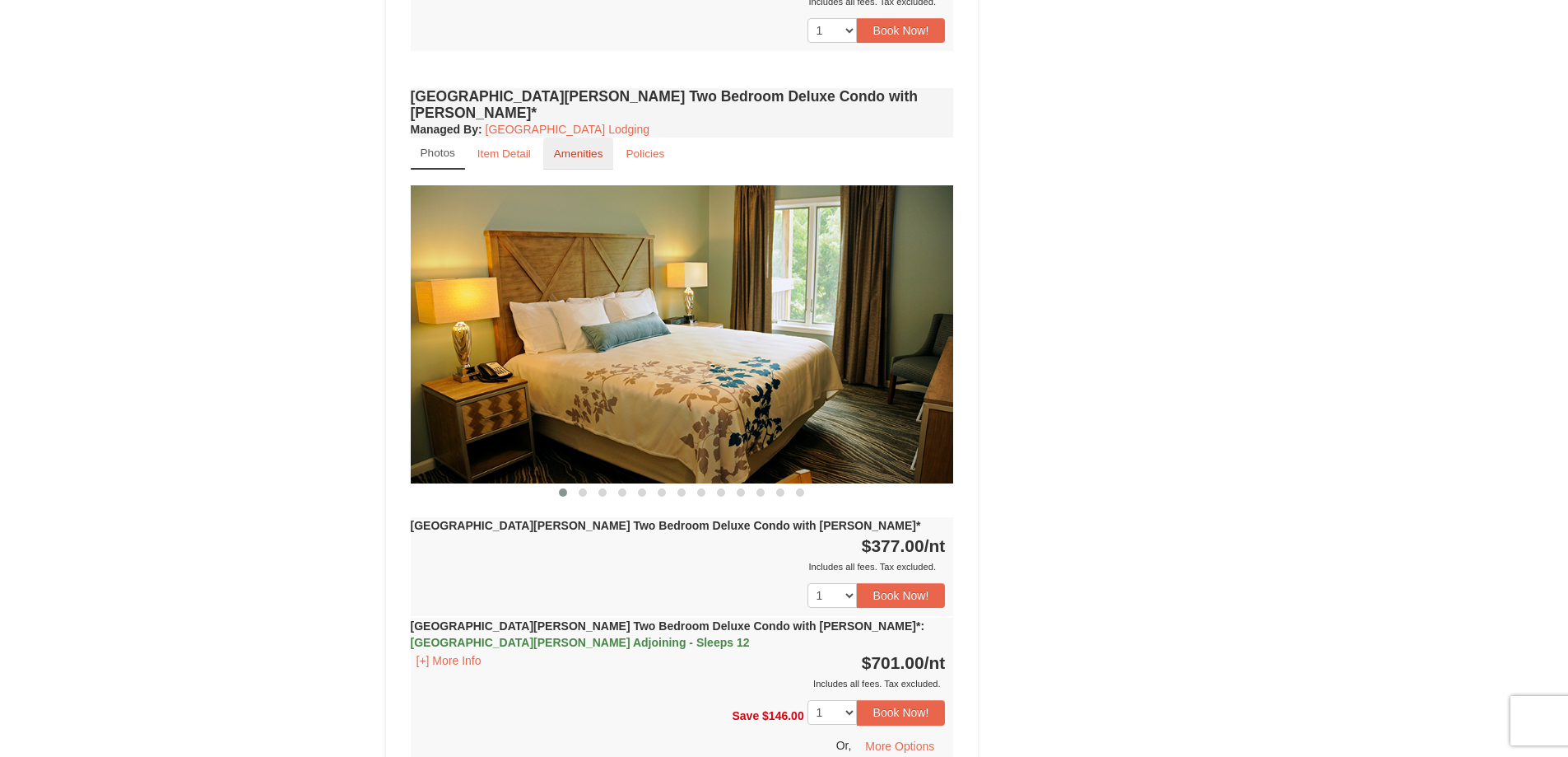
click at [602, 137] on link "Amenities" at bounding box center [578, 153] width 71 height 32
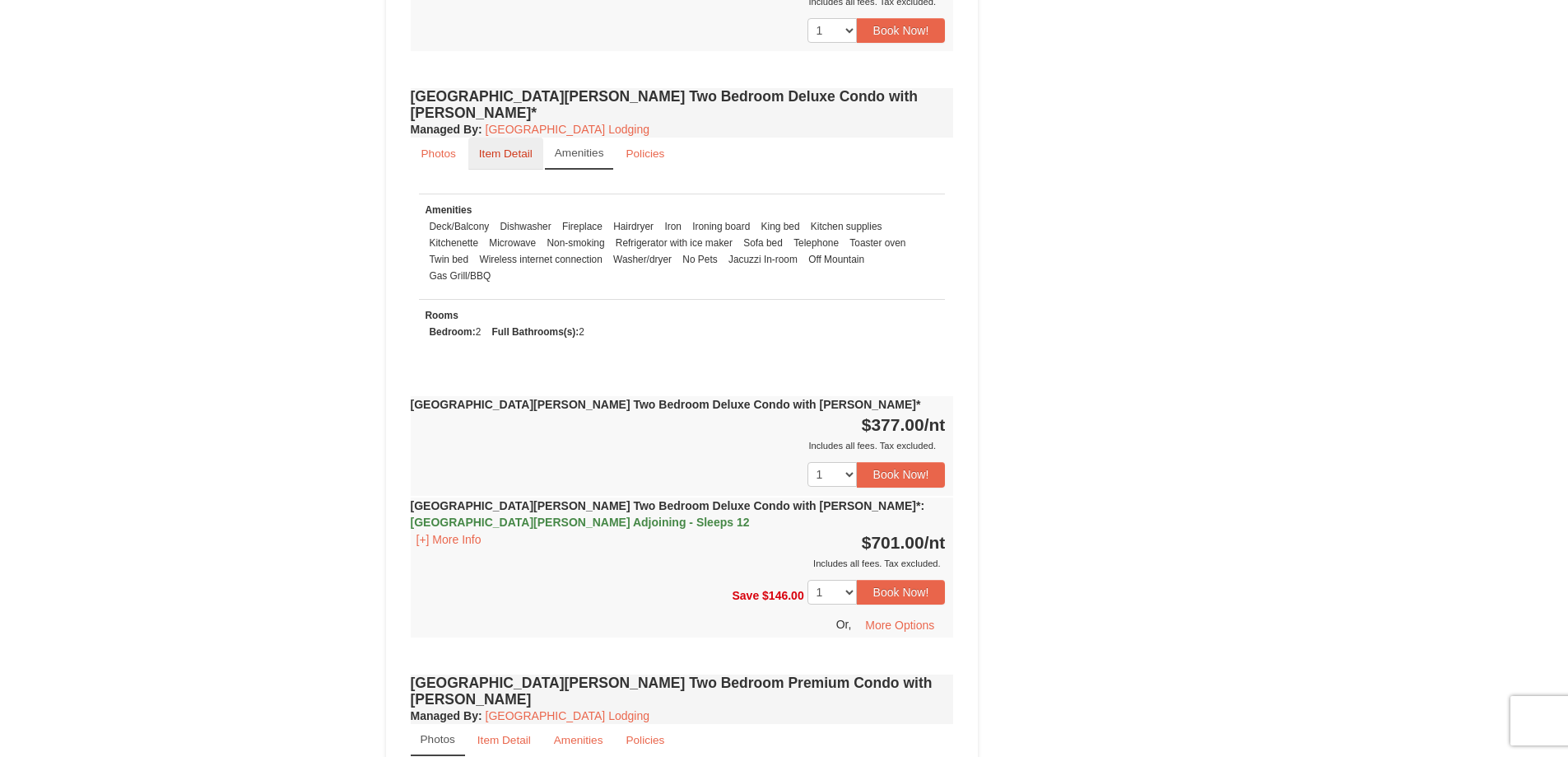
click at [524, 147] on small "Item Detail" at bounding box center [506, 153] width 53 height 13
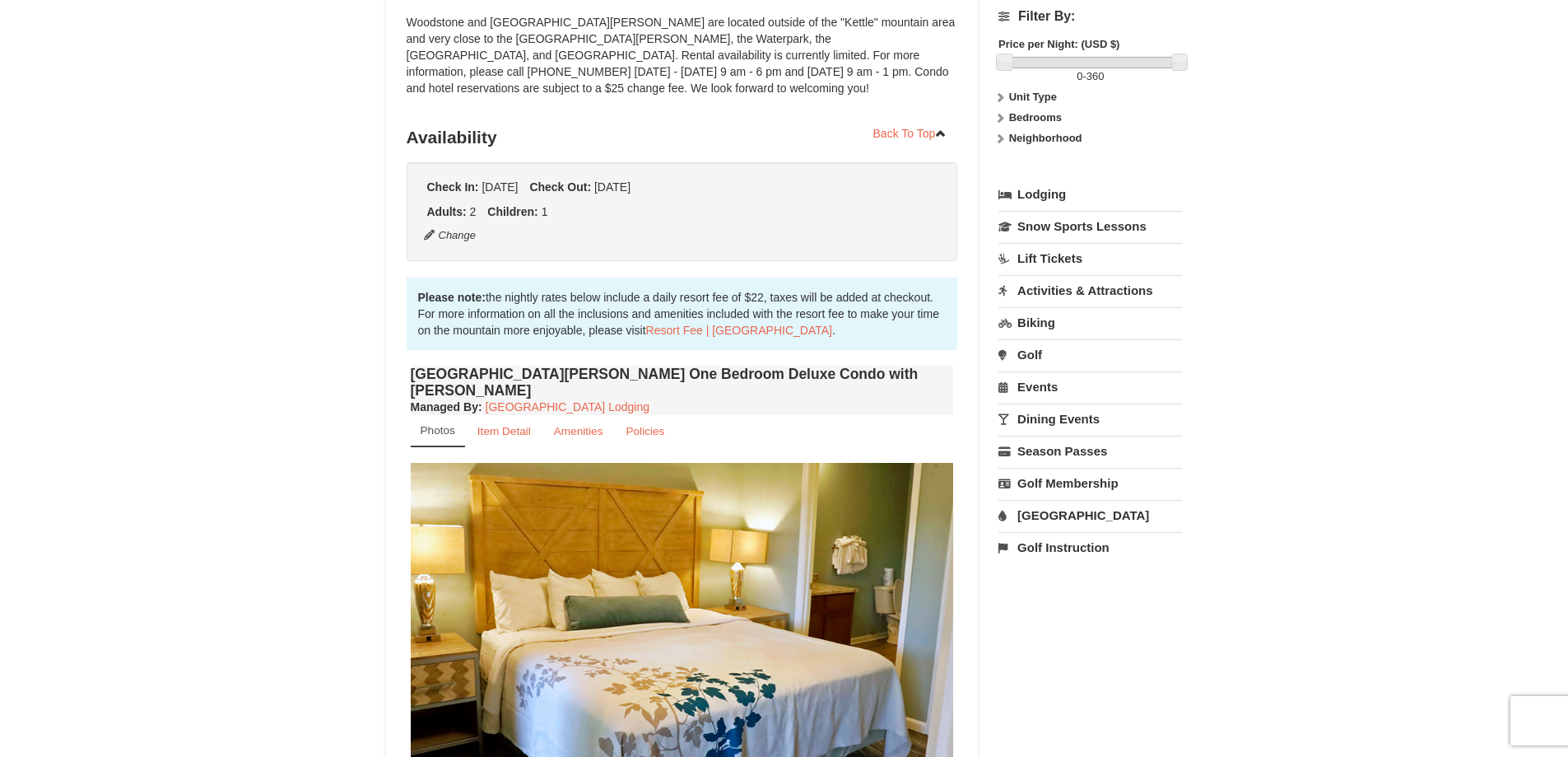
scroll to position [247, 0]
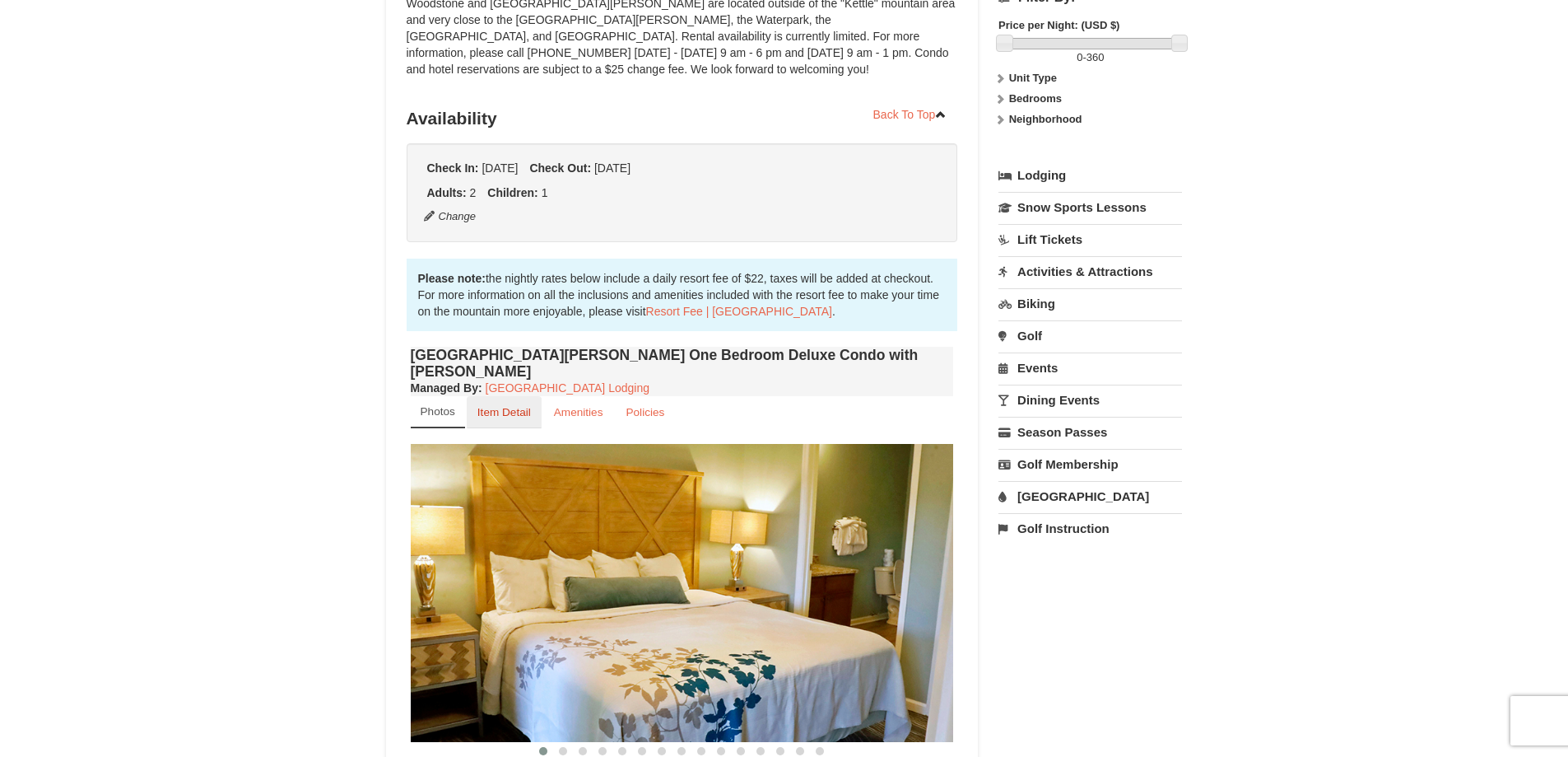
click at [510, 402] on link "Item Detail" at bounding box center [504, 412] width 74 height 32
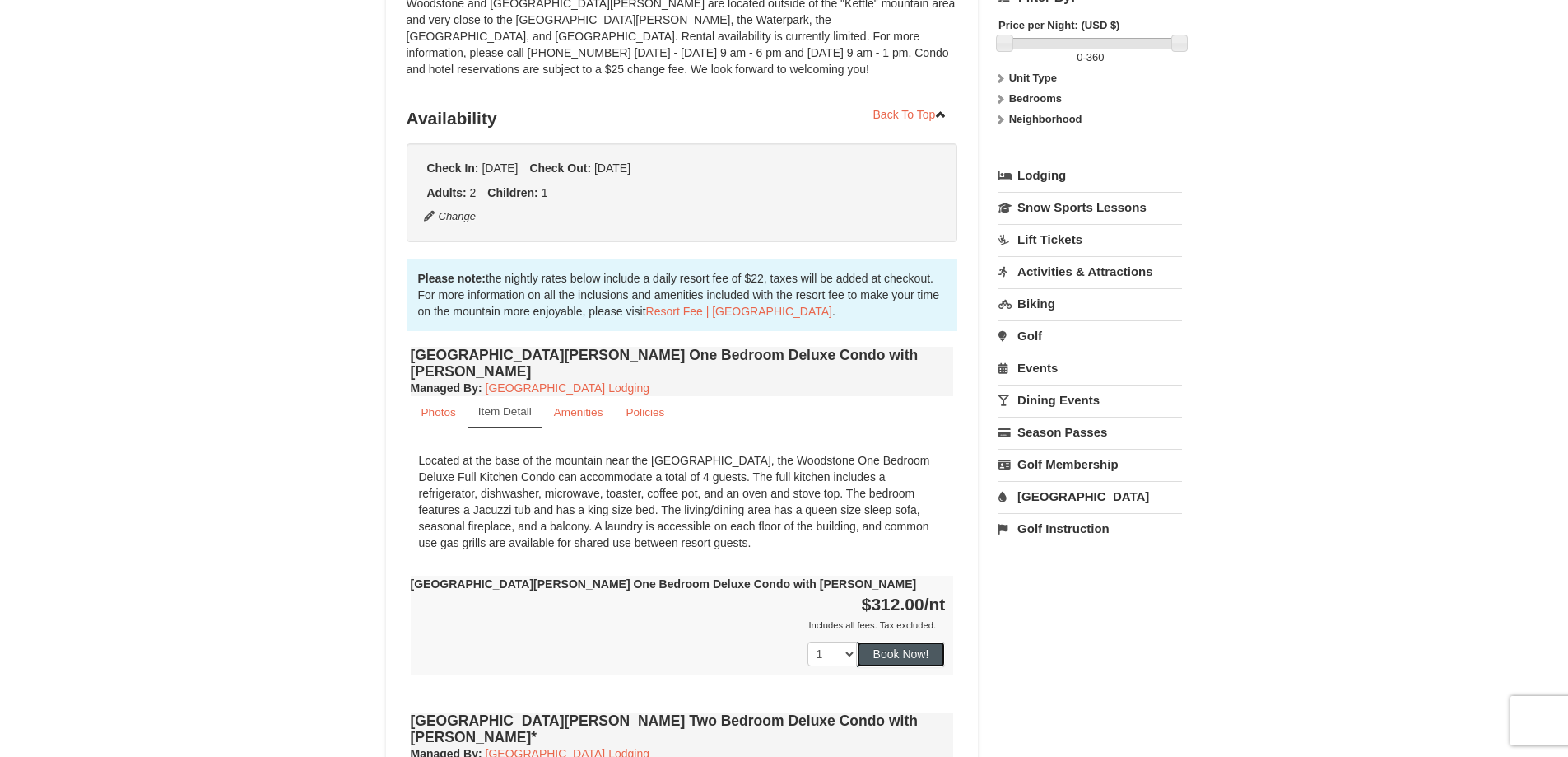
click at [892, 641] on button "Book Now!" at bounding box center [901, 654] width 89 height 25
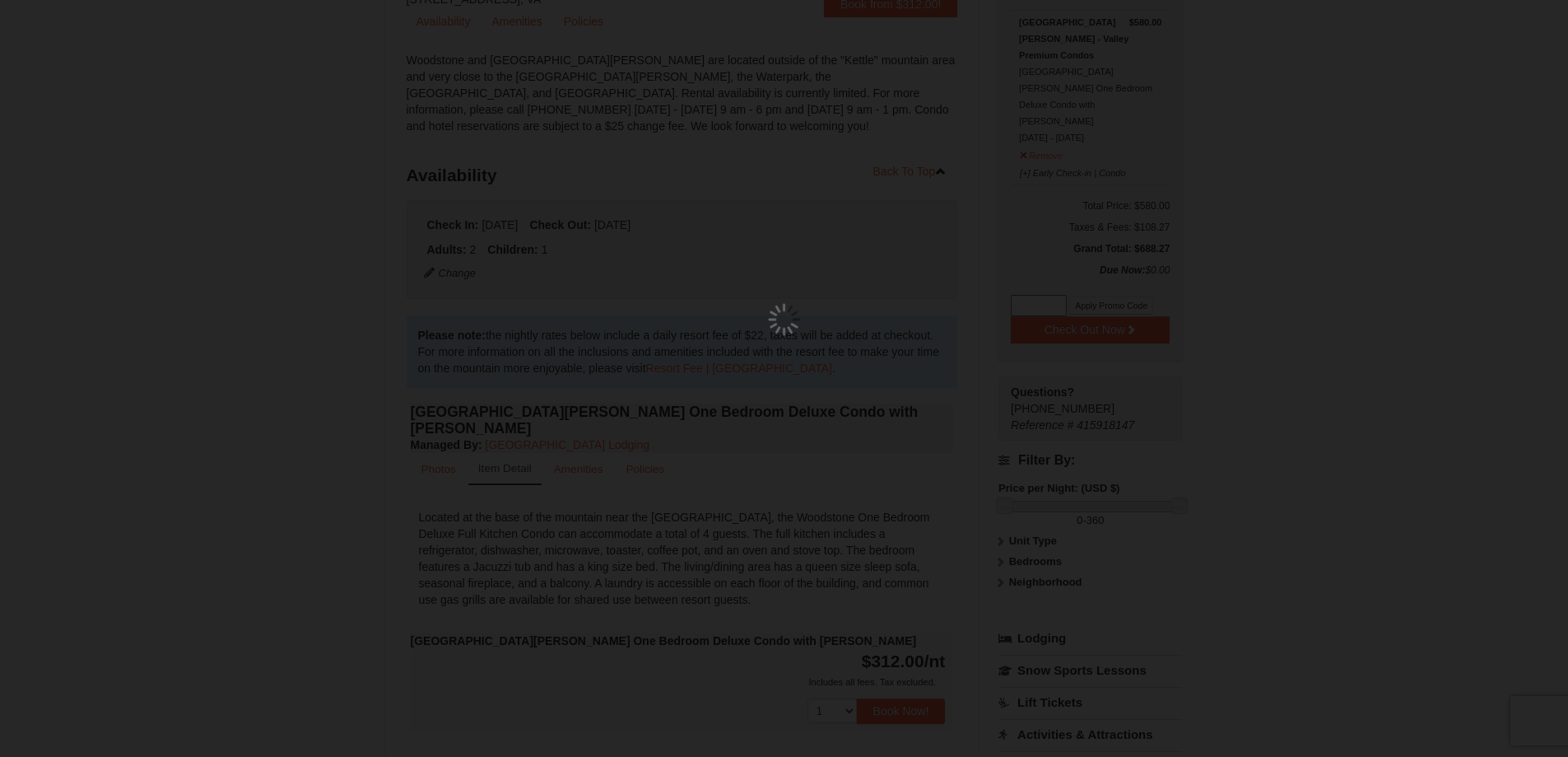
scroll to position [160, 0]
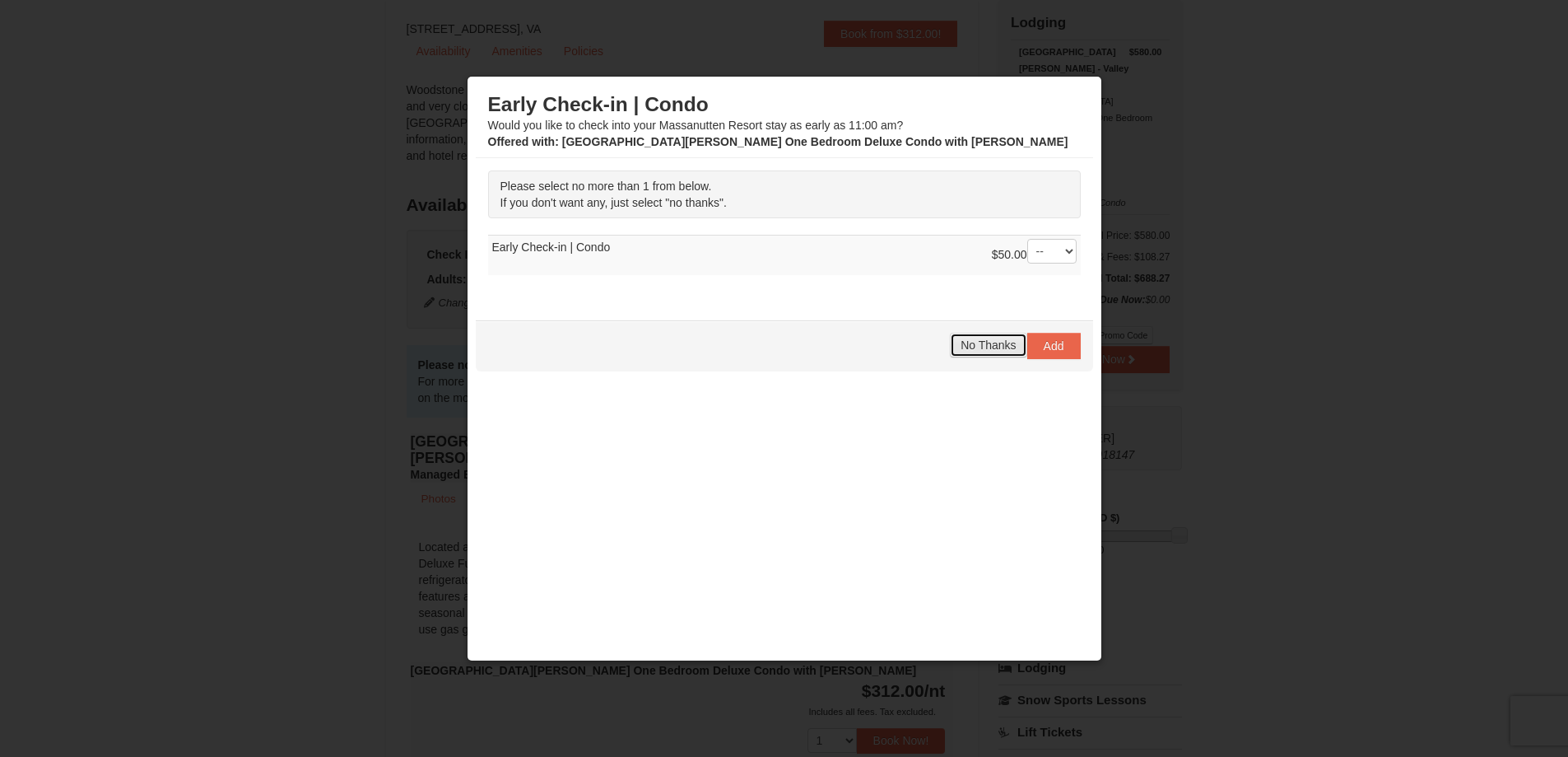
click at [989, 338] on span "No Thanks" at bounding box center [988, 345] width 55 height 14
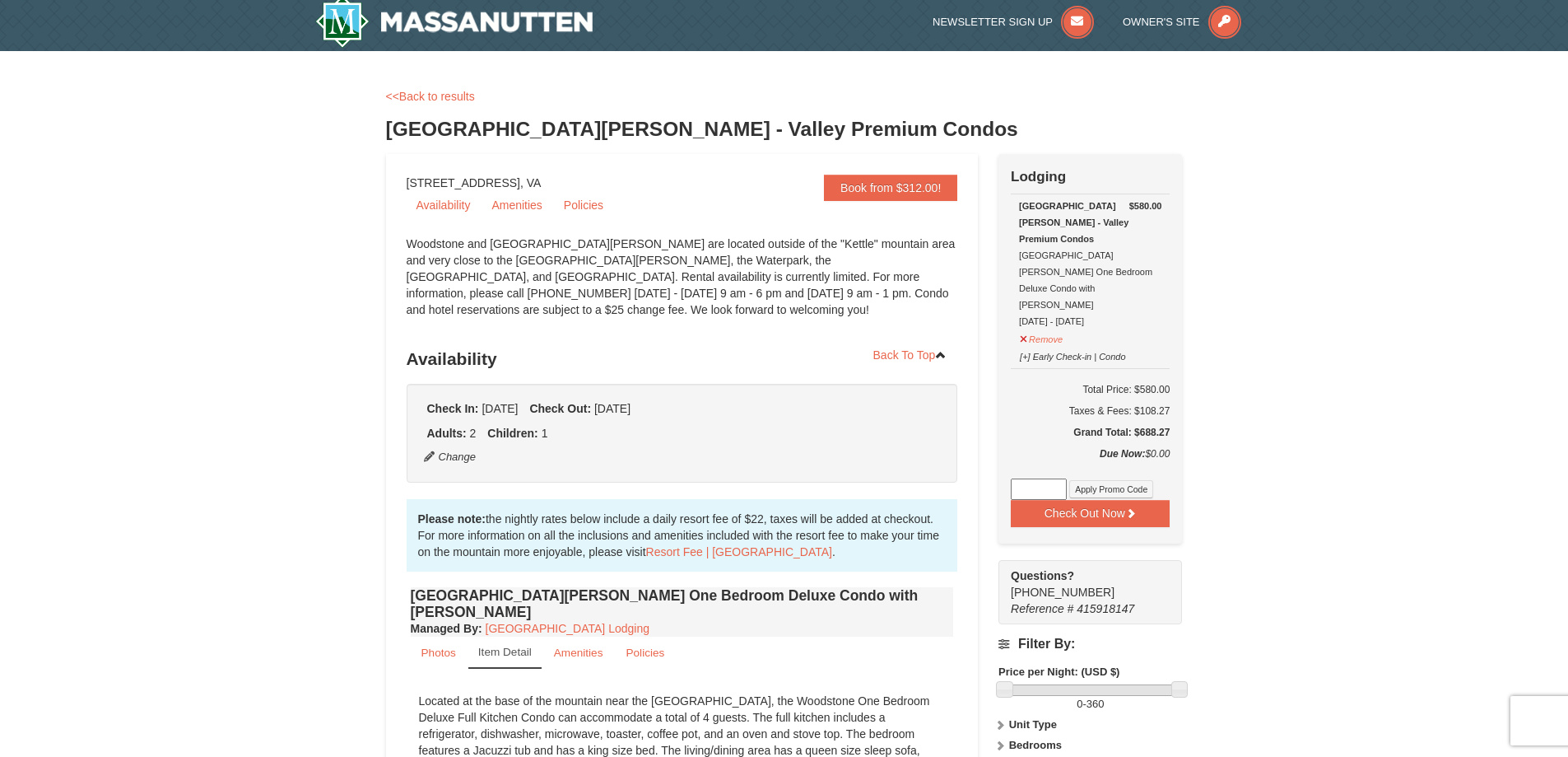
scroll to position [0, 0]
